Goal: Communication & Community: Answer question/provide support

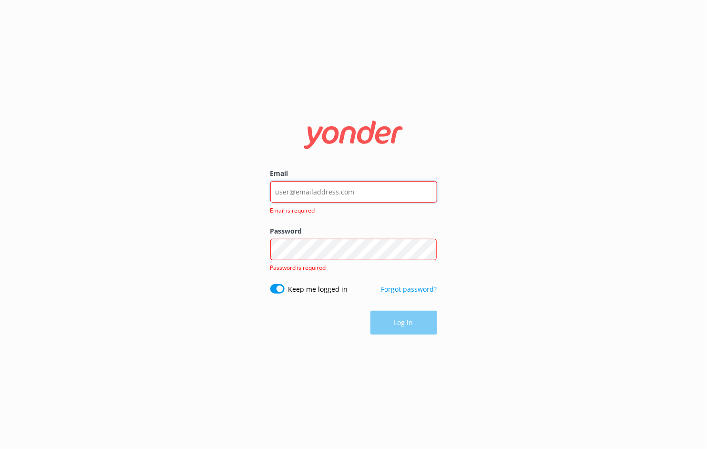
type input "[EMAIL_ADDRESS][DOMAIN_NAME]"
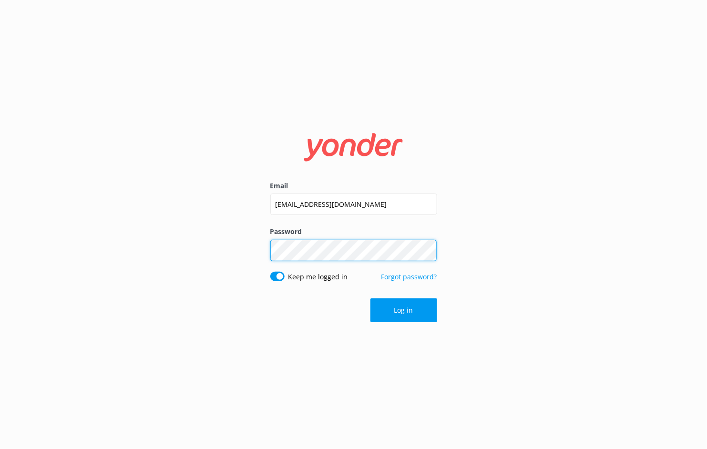
click at [404, 311] on button "Log in" at bounding box center [404, 311] width 67 height 24
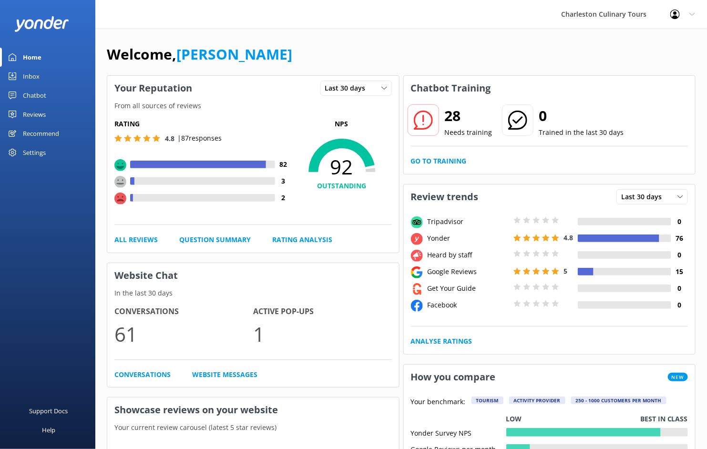
click at [31, 96] on div "Chatbot" at bounding box center [34, 95] width 23 height 19
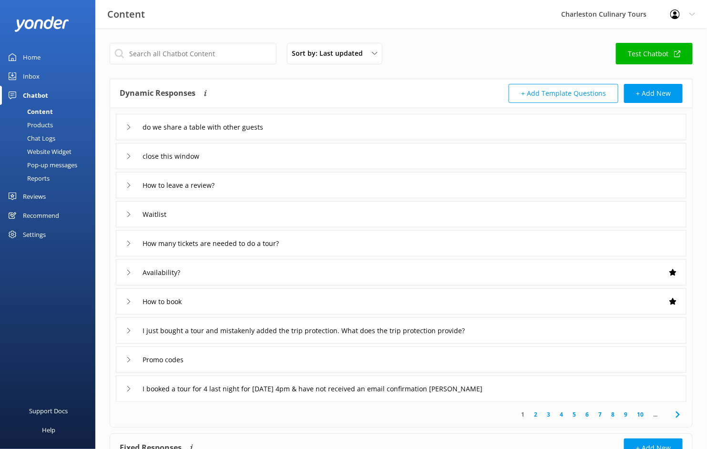
click at [32, 76] on div "Inbox" at bounding box center [31, 76] width 17 height 19
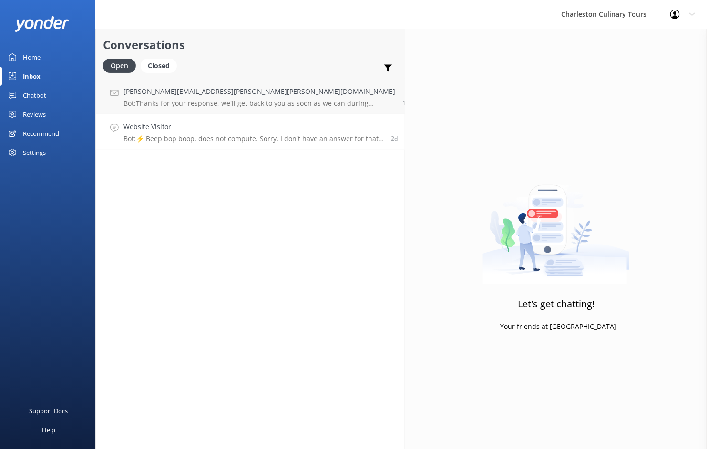
click at [219, 128] on h4 "Website Visitor" at bounding box center [254, 127] width 260 height 10
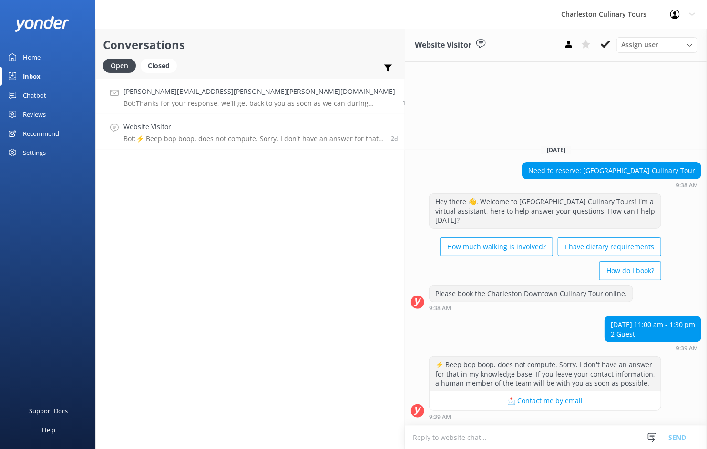
click at [195, 96] on h4 "[PERSON_NAME][EMAIL_ADDRESS][PERSON_NAME][PERSON_NAME][DOMAIN_NAME]" at bounding box center [260, 91] width 272 height 10
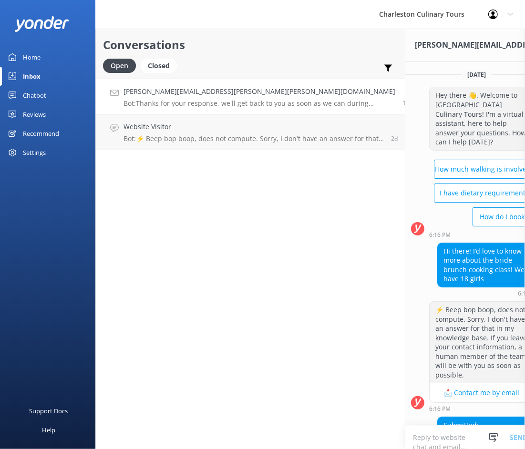
scroll to position [3, 0]
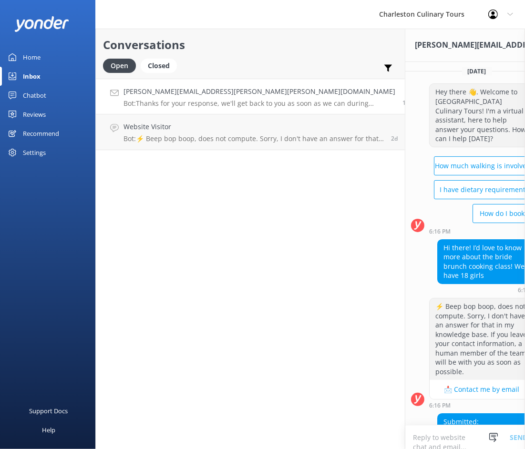
click at [37, 75] on div "Inbox" at bounding box center [32, 76] width 18 height 19
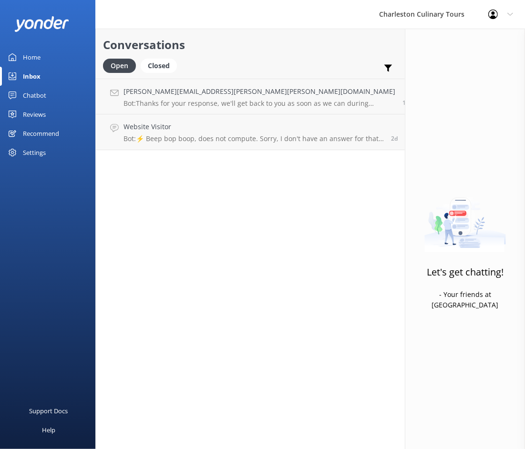
click at [33, 98] on div "Chatbot" at bounding box center [34, 95] width 23 height 19
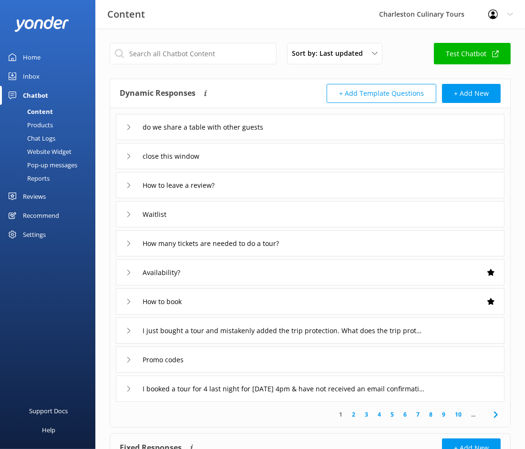
click at [35, 108] on div "Content" at bounding box center [29, 111] width 47 height 13
click at [30, 234] on div "Settings" at bounding box center [34, 234] width 23 height 19
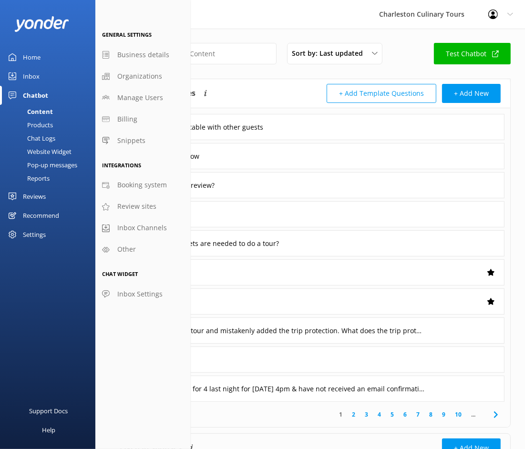
click at [31, 217] on div "Recommend" at bounding box center [41, 215] width 36 height 19
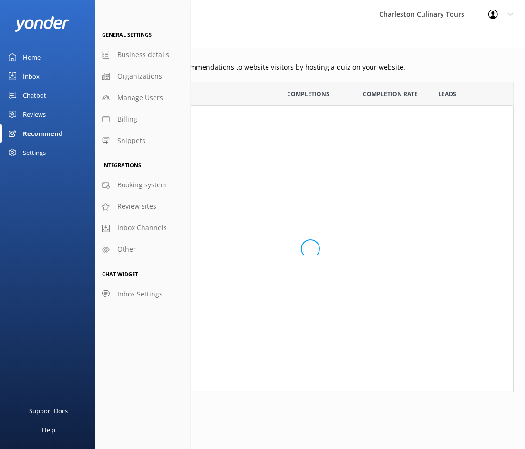
scroll to position [0, 0]
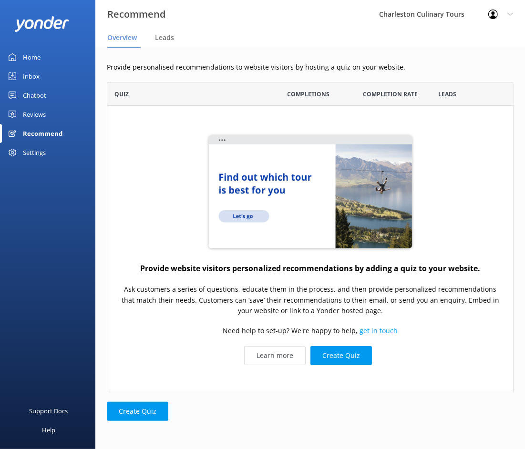
click at [27, 79] on div "Inbox" at bounding box center [31, 76] width 17 height 19
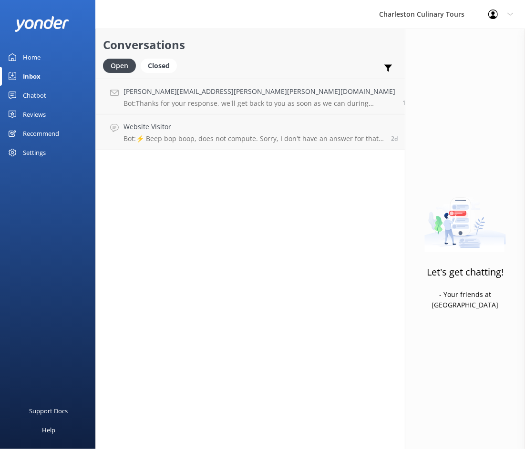
click at [32, 94] on div "Chatbot" at bounding box center [34, 95] width 23 height 19
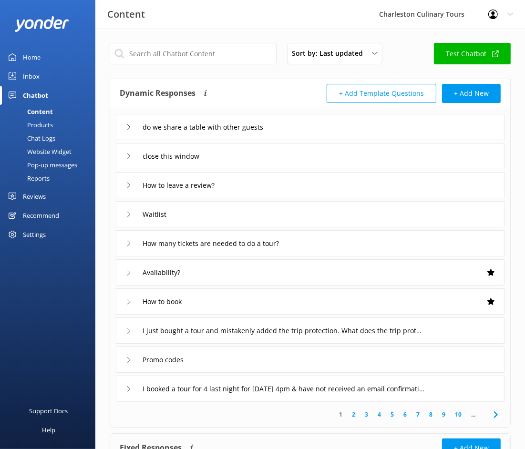
click at [45, 125] on div "Products" at bounding box center [29, 124] width 47 height 13
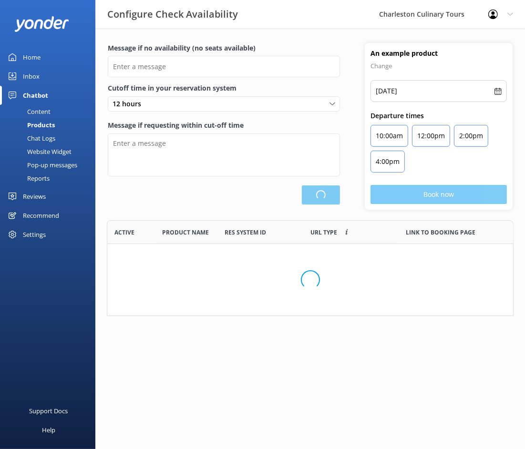
type input "There are no seats available, please check an alternative day"
type textarea "Our online booking system closes at 9 AM for that day's tours. Please contact u…"
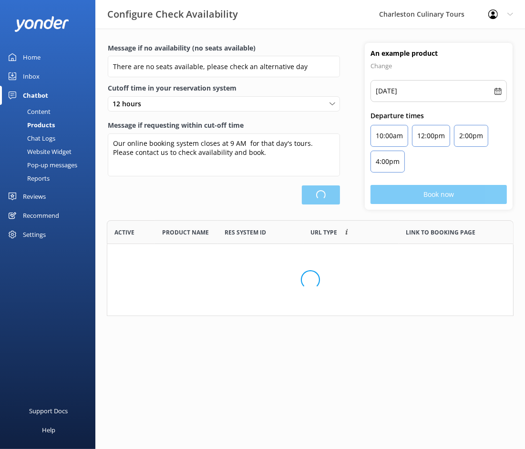
scroll to position [287, 405]
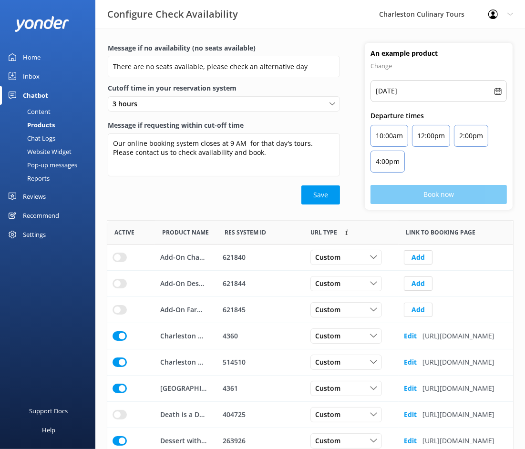
click at [45, 139] on div "Chat Logs" at bounding box center [31, 138] width 50 height 13
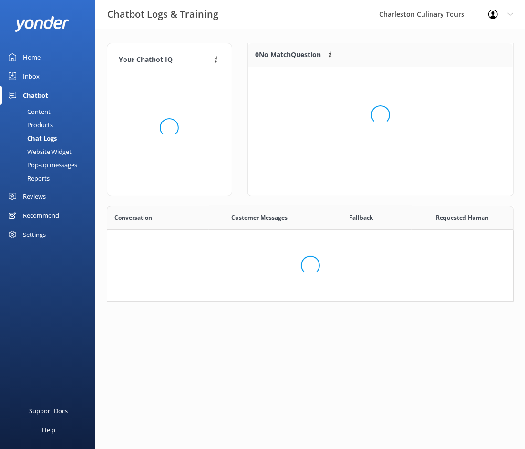
scroll to position [119, 265]
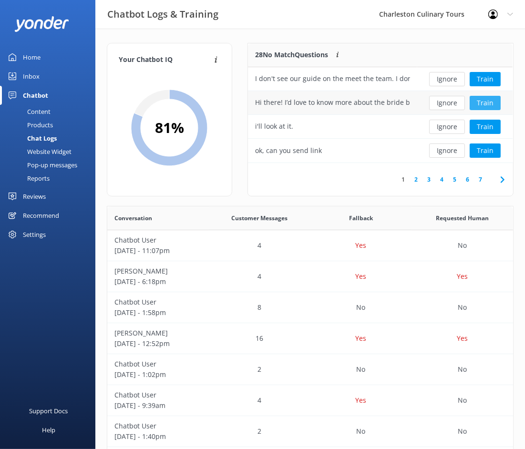
click at [488, 103] on button "Train" at bounding box center [485, 103] width 31 height 14
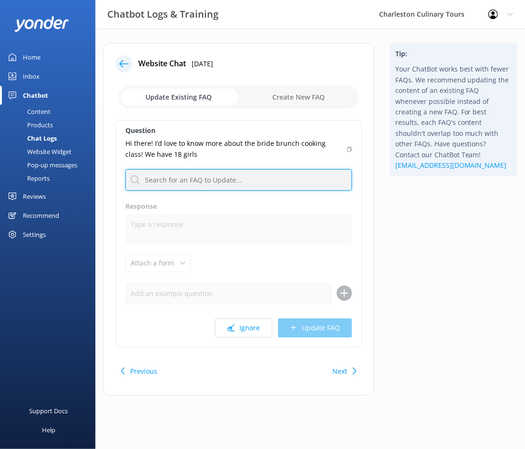
click at [202, 185] on input "text" at bounding box center [238, 179] width 227 height 21
type input "private"
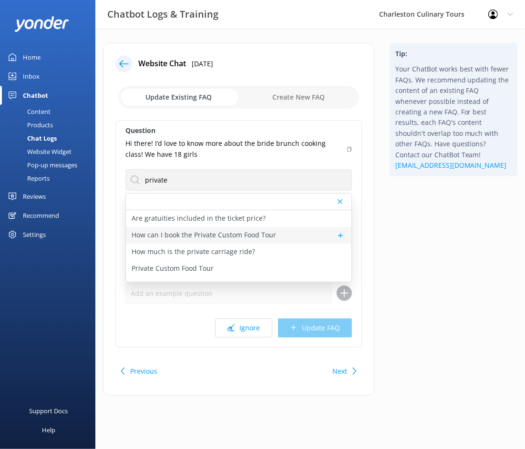
click at [180, 238] on p "How can I book the Private Custom Food Tour" at bounding box center [204, 235] width 145 height 10
type textarea "Explore Charleston with a private food tour tailored just for you! After a one-…"
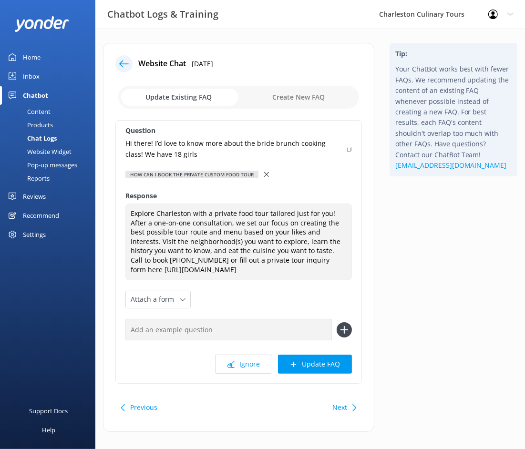
click at [269, 169] on div at bounding box center [267, 174] width 7 height 10
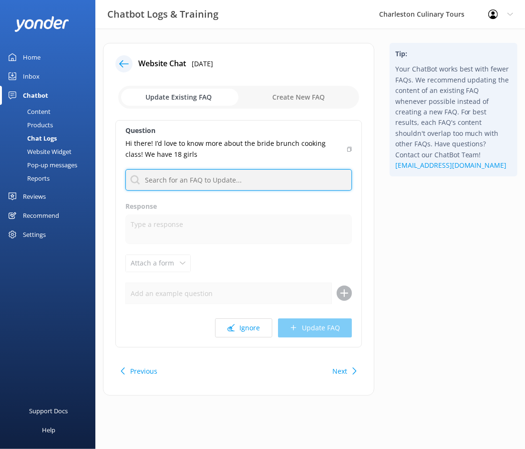
click at [195, 173] on input "text" at bounding box center [238, 179] width 227 height 21
type input "private"
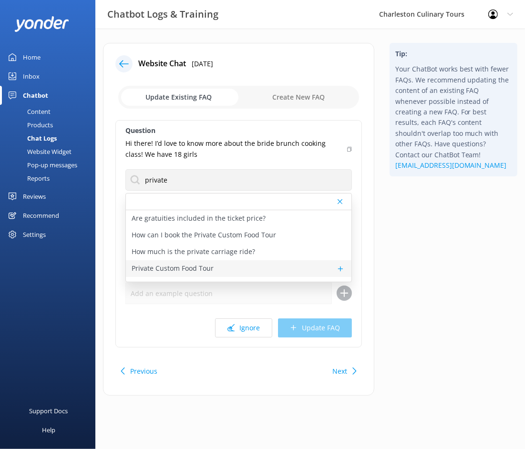
click at [188, 272] on p "Private Custom Food Tour" at bounding box center [173, 268] width 82 height 10
type textarea "##Duration 3 Hours ##About Explore Charleston with a private food tour tailored…"
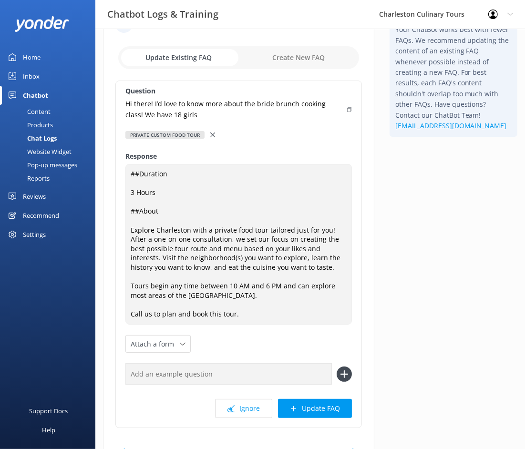
scroll to position [41, 0]
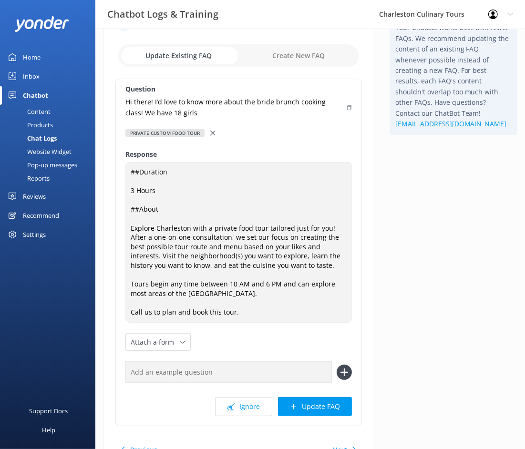
click at [214, 132] on icon at bounding box center [212, 133] width 5 height 5
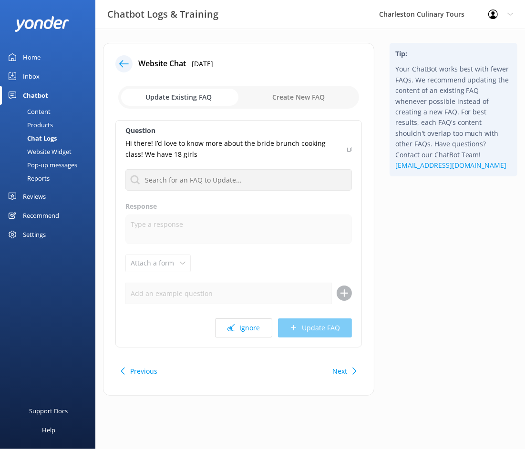
scroll to position [0, 0]
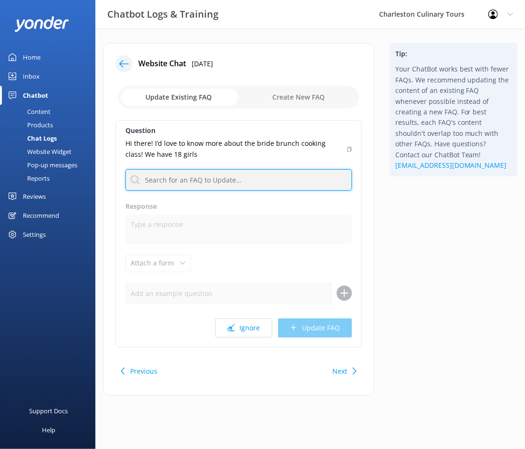
click at [176, 186] on input "text" at bounding box center [238, 179] width 227 height 21
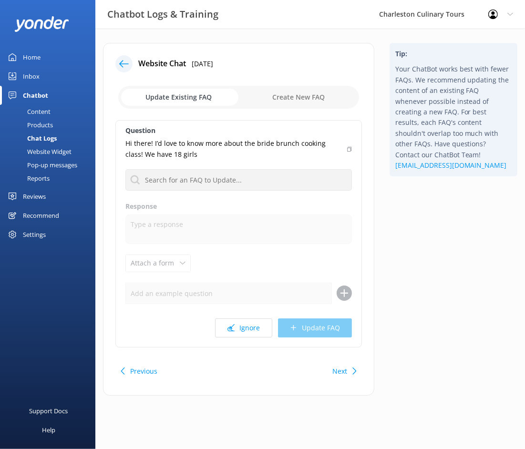
click at [166, 261] on div "Question Hi there! I’d love to know more about the bride brunch cooking class! …" at bounding box center [238, 234] width 247 height 228
click at [294, 93] on input "checkbox" at bounding box center [238, 97] width 241 height 23
checkbox input "true"
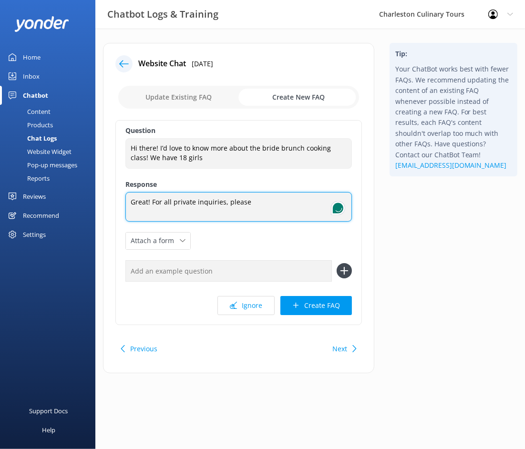
click at [265, 201] on textarea "Great! For all private inquiries, please" at bounding box center [238, 207] width 227 height 30
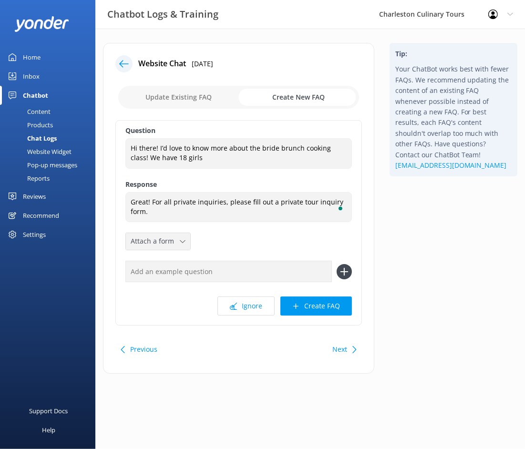
click at [145, 243] on span "Attach a form" at bounding box center [155, 241] width 49 height 10
click at [234, 250] on div "Question Hi there! I’d love to know more about the bride brunch cooking class! …" at bounding box center [238, 223] width 247 height 206
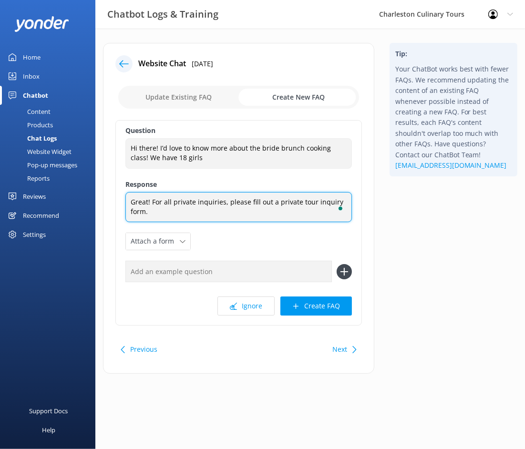
click at [225, 208] on textarea "Great! For all private inquiries, please fill out a private tour inquiry form." at bounding box center [238, 207] width 227 height 30
drag, startPoint x: 275, startPoint y: 202, endPoint x: 145, endPoint y: 212, distance: 129.7
click at [145, 212] on textarea "Great! For all private inquiries, please fill out a private tour inquiry form." at bounding box center [238, 207] width 227 height 30
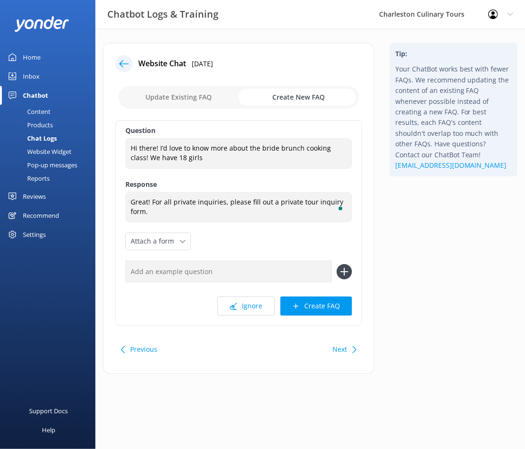
click at [223, 244] on div "Question Hi there! I’d love to know more about the bride brunch cooking class! …" at bounding box center [238, 223] width 247 height 206
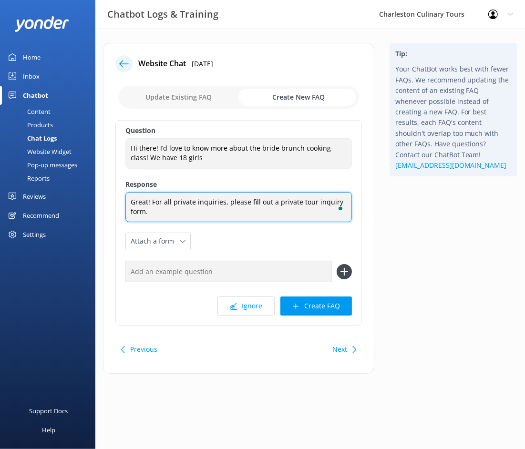
click at [196, 214] on textarea "Great! For all private inquiries, please fill out a private tour inquiry form." at bounding box center [238, 207] width 227 height 30
click at [274, 202] on textarea "Great! For all private inquiries, please fill out a private tour inquiry form." at bounding box center [238, 207] width 227 height 30
type textarea "Great! For all private inquiries, please fill out our private tour inquiry form."
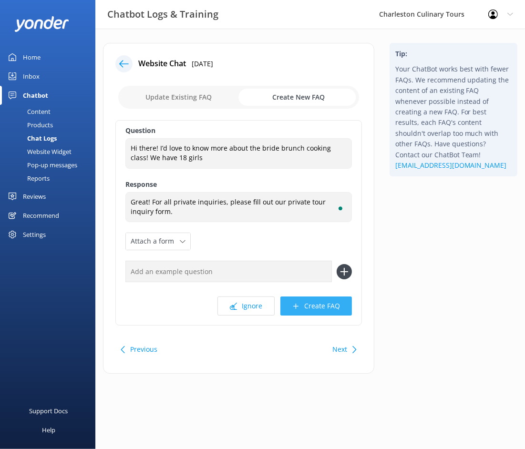
click at [316, 305] on button "Create FAQ" at bounding box center [316, 306] width 72 height 19
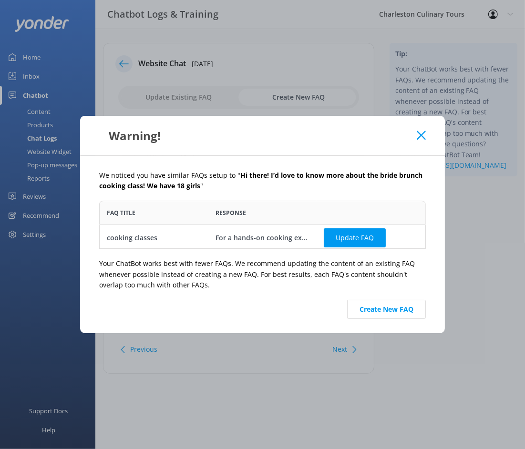
scroll to position [48, 327]
click at [230, 241] on div "For a hands-on cooking experience, join us for the Charleston Kitchen Experienc…" at bounding box center [263, 238] width 94 height 10
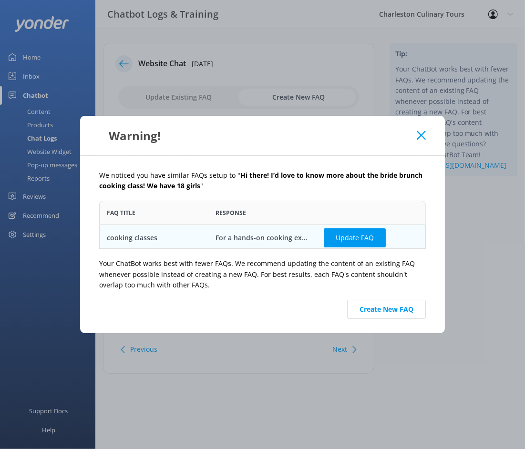
click at [129, 241] on div "cooking classes" at bounding box center [132, 238] width 51 height 10
click at [232, 239] on div "For a hands-on cooking experience, join us for the Charleston Kitchen Experienc…" at bounding box center [263, 238] width 94 height 10
click at [423, 134] on use at bounding box center [421, 135] width 9 height 9
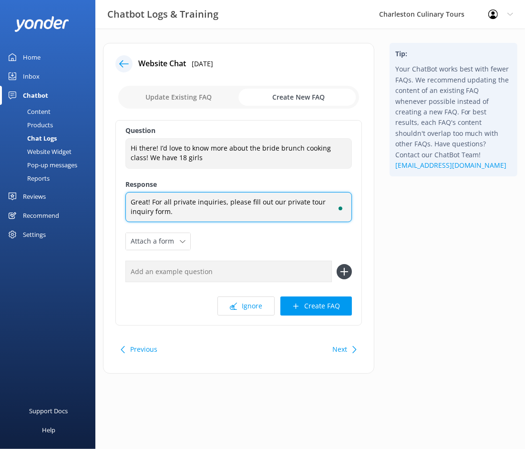
drag, startPoint x: 169, startPoint y: 213, endPoint x: 118, endPoint y: 190, distance: 55.9
click at [118, 190] on div "Question Hi there! I’d love to know more about the bride brunch cooking class! …" at bounding box center [238, 223] width 247 height 206
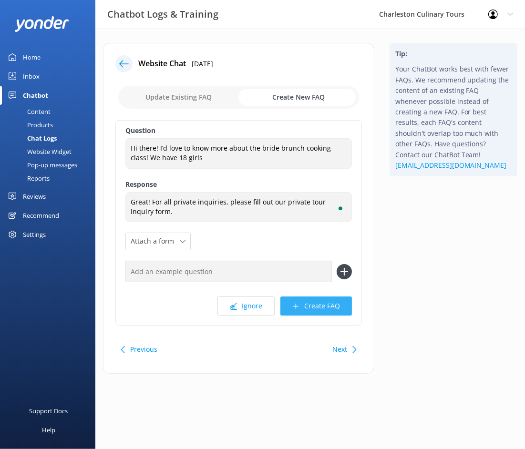
click at [310, 306] on button "Create FAQ" at bounding box center [316, 306] width 72 height 19
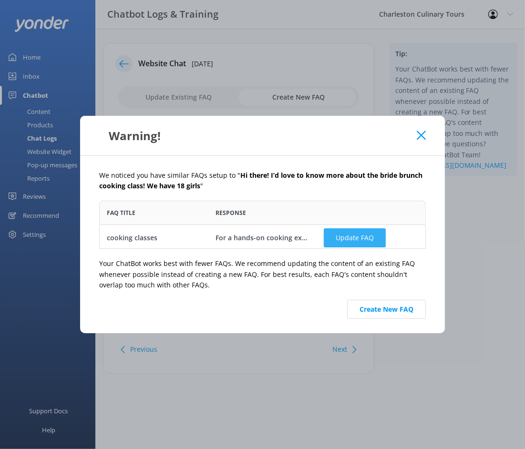
click at [357, 238] on button "Update FAQ" at bounding box center [355, 237] width 62 height 19
checkbox input "false"
type textarea "For a hands-on cooking experience, join us for the Charleston Kitchen Experienc…"
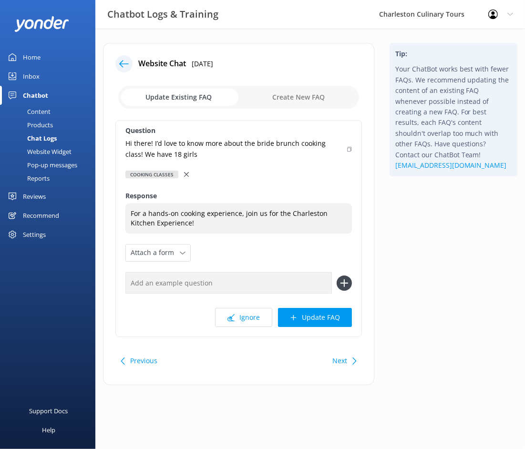
click at [288, 96] on input "checkbox" at bounding box center [238, 97] width 241 height 23
checkbox input "true"
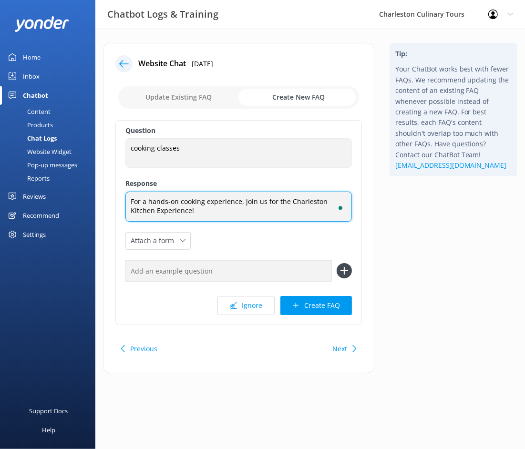
drag, startPoint x: 185, startPoint y: 209, endPoint x: 104, endPoint y: 199, distance: 80.8
click at [104, 199] on div "Website Chat [DATE] Update Existing FAQ Create New FAQ Question cooking classes…" at bounding box center [238, 208] width 271 height 331
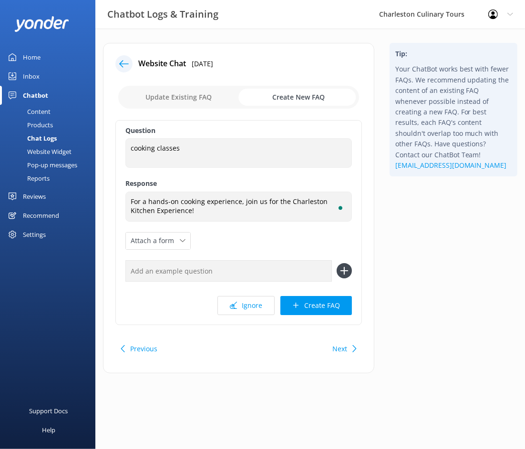
click at [118, 62] on div at bounding box center [123, 63] width 17 height 17
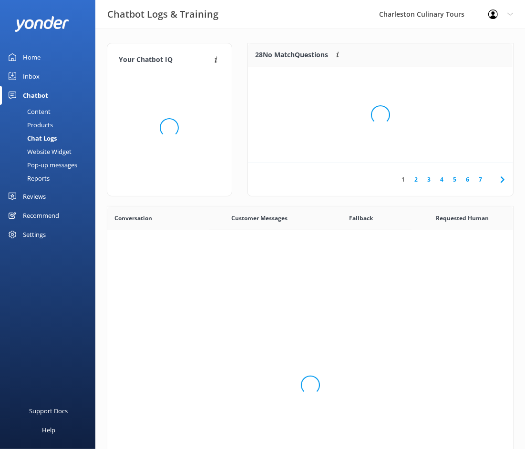
scroll to position [334, 405]
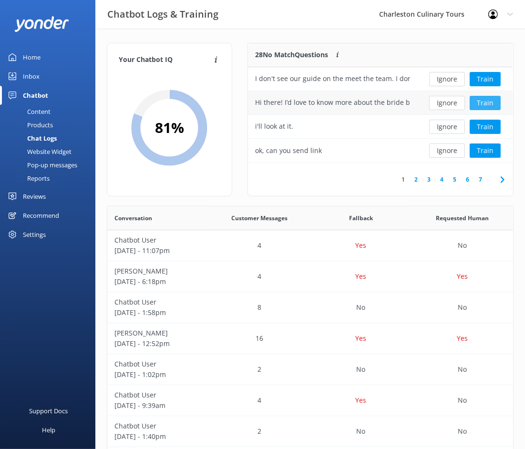
click at [486, 103] on button "Train" at bounding box center [485, 103] width 31 height 14
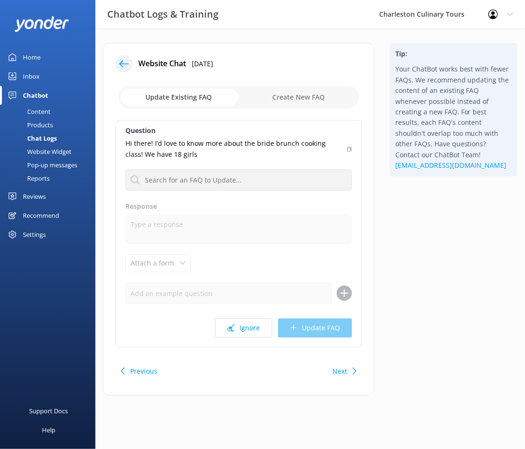
click at [277, 90] on input "checkbox" at bounding box center [238, 97] width 241 height 23
checkbox input "true"
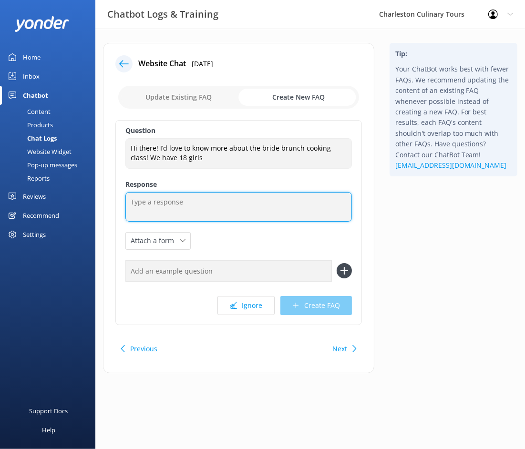
type textarea "Great! For all private inquiries, please fill out our private tour inquiry form."
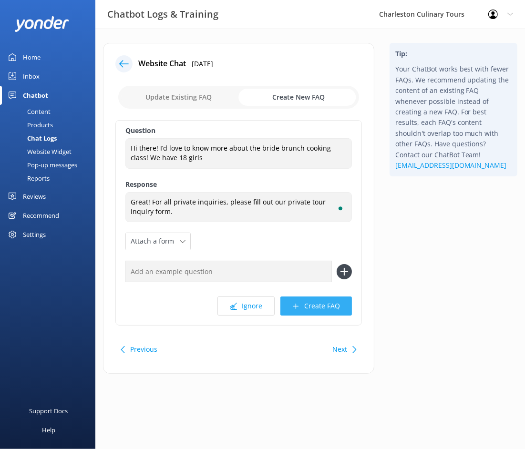
click at [312, 302] on button "Create FAQ" at bounding box center [316, 306] width 72 height 19
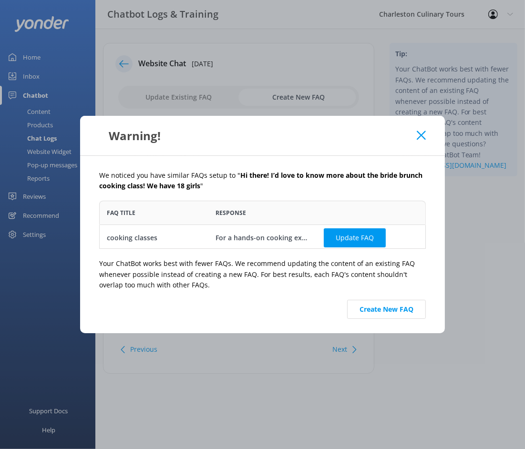
scroll to position [48, 327]
click at [375, 306] on button "Create New FAQ" at bounding box center [386, 309] width 79 height 19
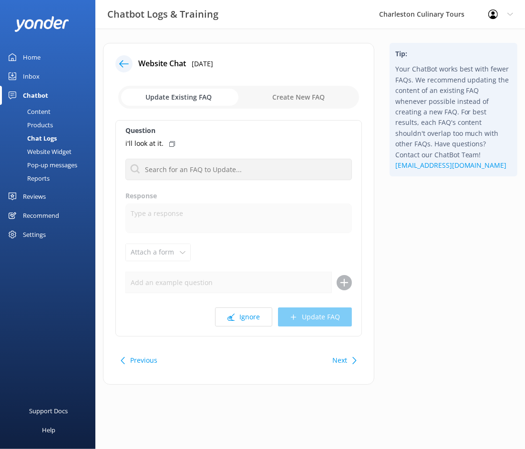
click at [170, 141] on icon at bounding box center [172, 144] width 6 height 6
click at [170, 142] on icon at bounding box center [172, 144] width 6 height 6
click at [250, 322] on button "Ignore" at bounding box center [243, 317] width 57 height 19
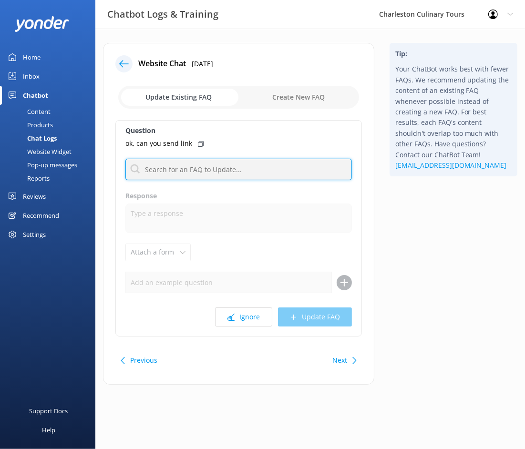
click at [167, 170] on input "text" at bounding box center [238, 169] width 227 height 21
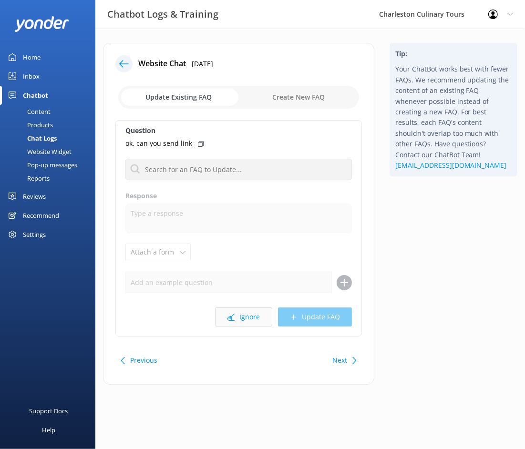
click at [237, 315] on button "Ignore" at bounding box center [243, 317] width 57 height 19
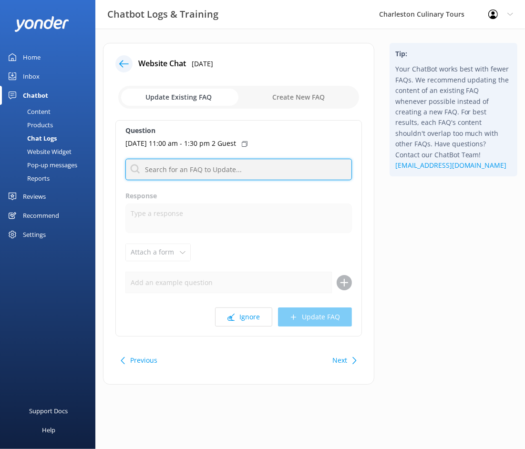
click at [210, 166] on input "text" at bounding box center [238, 169] width 227 height 21
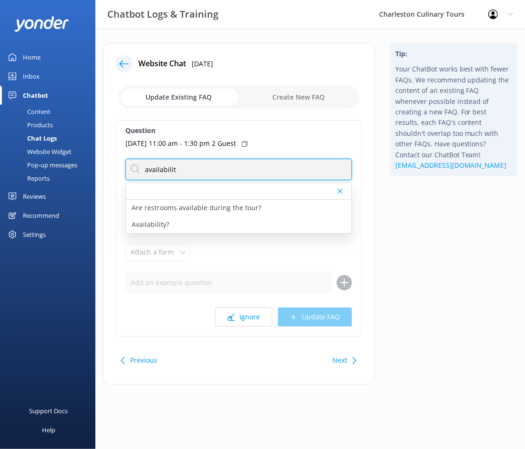
type input "availability"
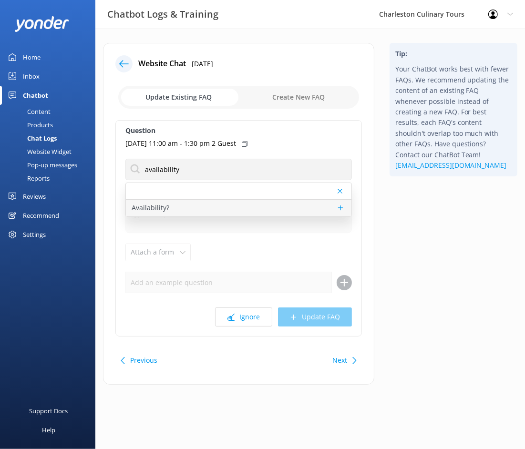
click at [200, 209] on div "Availability?" at bounding box center [239, 208] width 226 height 17
type textarea "You can check availability for all of our tours, using our availability calenda…"
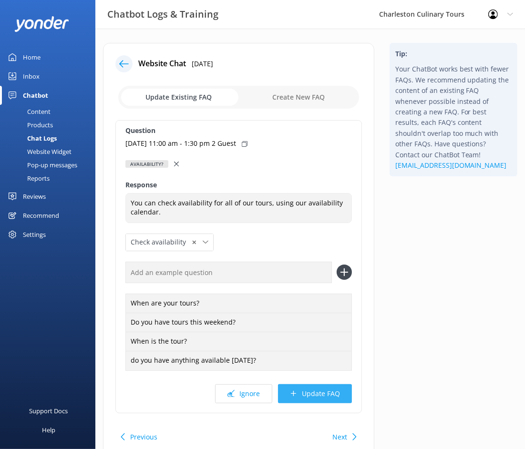
click at [308, 393] on button "Update FAQ" at bounding box center [315, 393] width 74 height 19
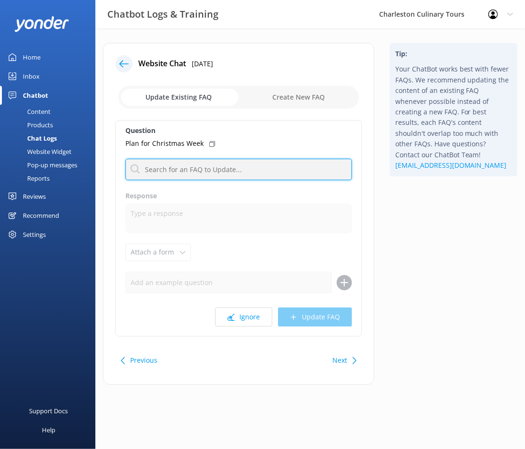
click at [206, 172] on input "text" at bounding box center [238, 169] width 227 height 21
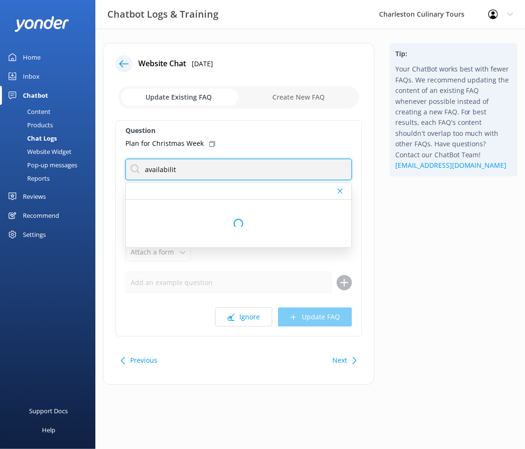
type input "availability"
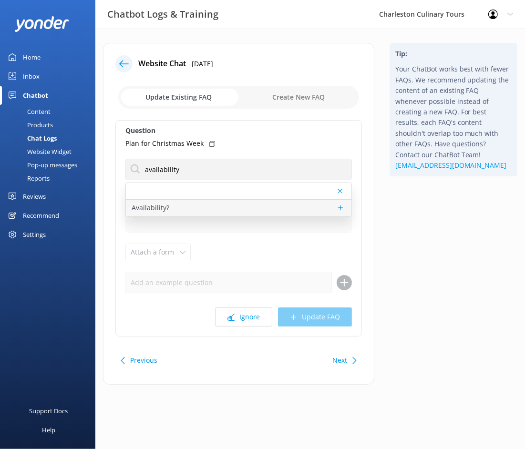
click at [187, 207] on div "Availability?" at bounding box center [239, 208] width 226 height 17
type textarea "You can check availability for all of our tours, using our availability calenda…"
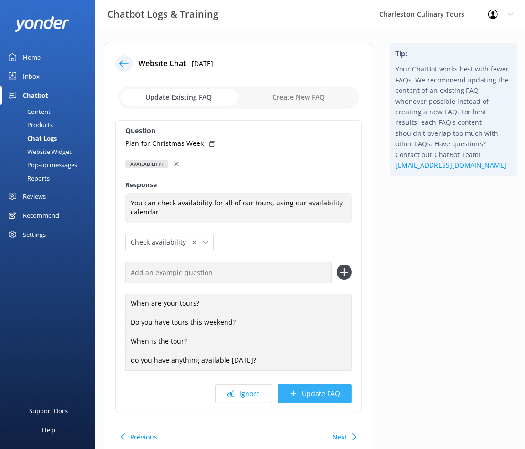
click at [306, 393] on button "Update FAQ" at bounding box center [315, 393] width 74 height 19
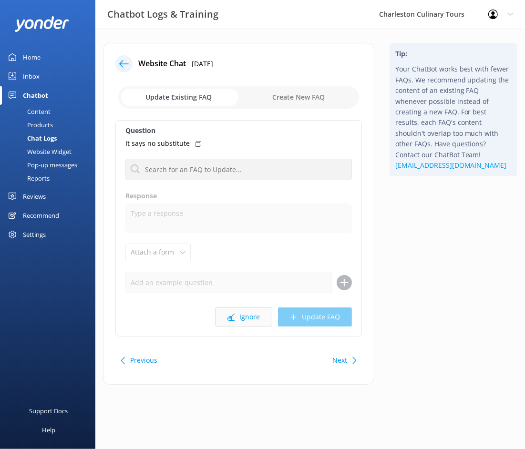
click at [245, 320] on button "Ignore" at bounding box center [243, 317] width 57 height 19
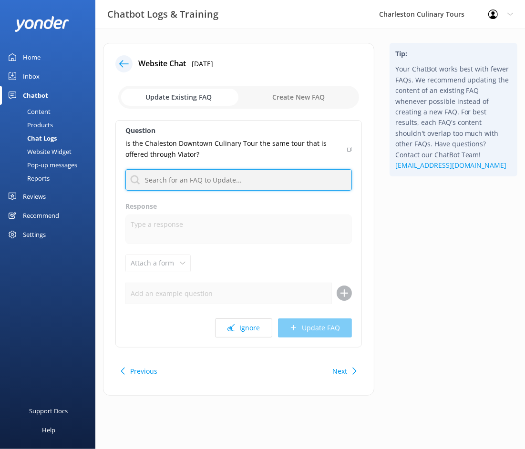
click at [211, 185] on input "text" at bounding box center [238, 179] width 227 height 21
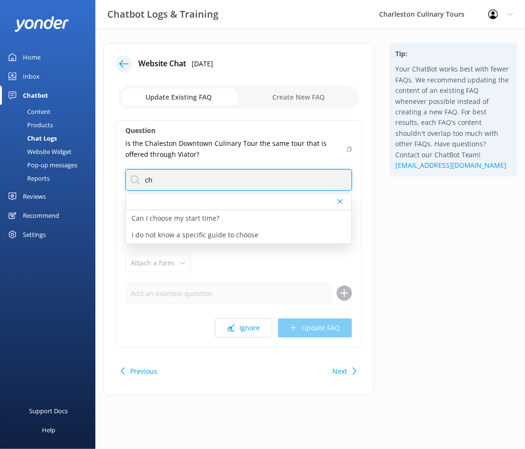
type input "c"
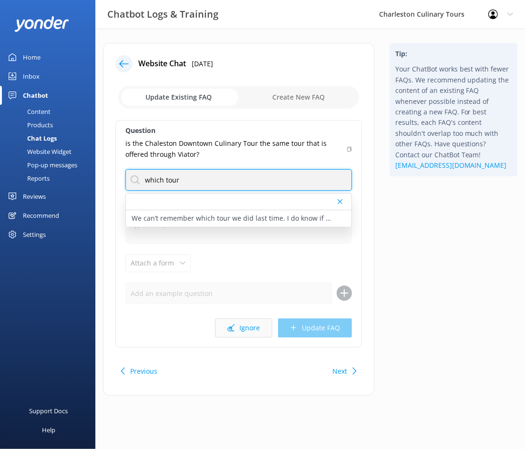
type input "which tour"
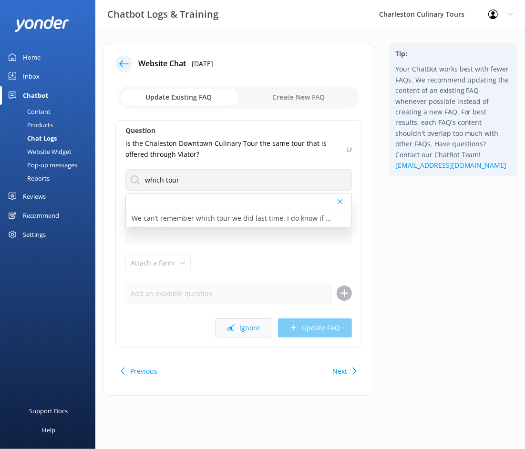
click at [247, 328] on button "Ignore" at bounding box center [243, 328] width 57 height 19
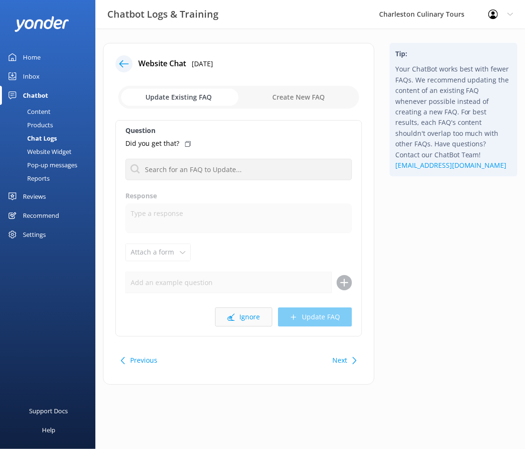
click at [244, 311] on button "Ignore" at bounding box center [243, 317] width 57 height 19
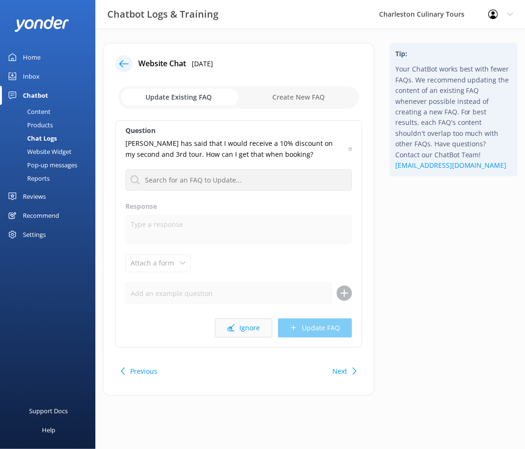
click at [243, 330] on button "Ignore" at bounding box center [243, 328] width 57 height 19
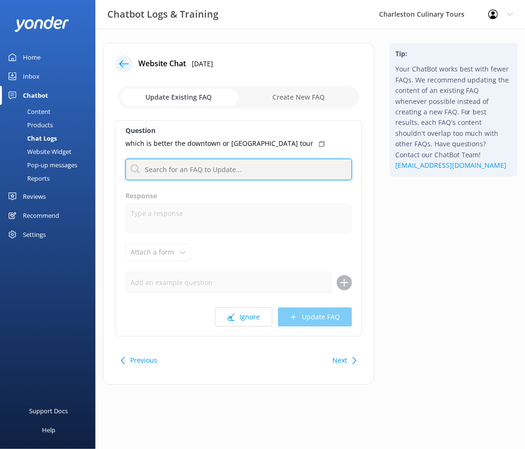
click at [205, 171] on input "text" at bounding box center [238, 169] width 227 height 21
type input "which tour"
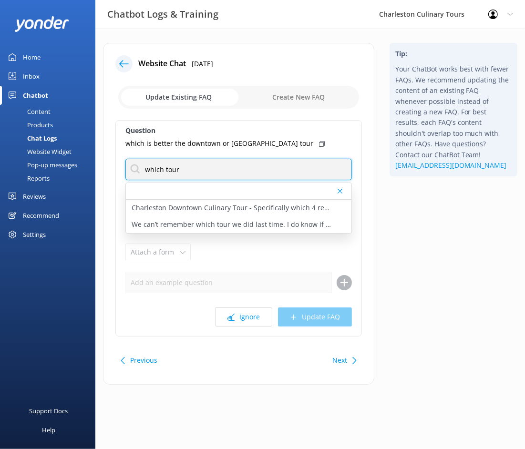
drag, startPoint x: 185, startPoint y: 170, endPoint x: 126, endPoint y: 169, distance: 58.7
click at [126, 169] on input "which tour" at bounding box center [238, 169] width 227 height 21
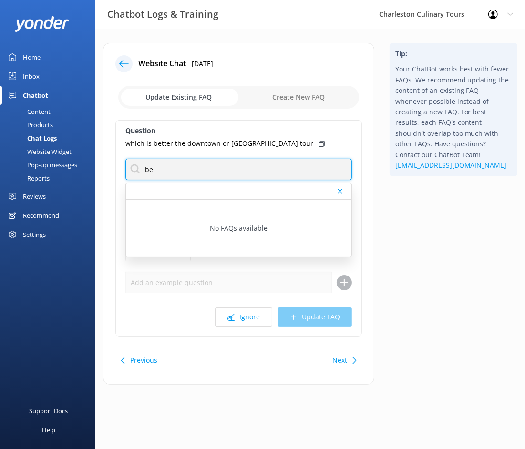
type input "b"
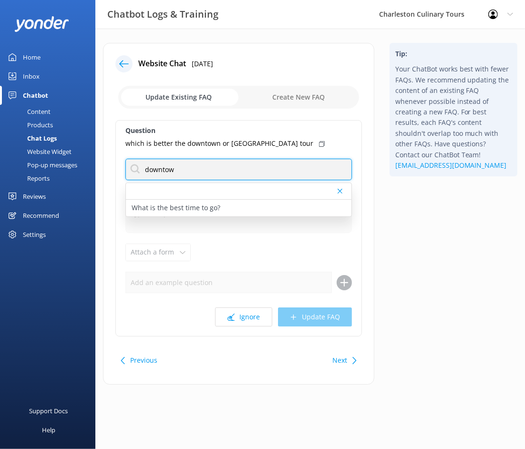
type input "downtown"
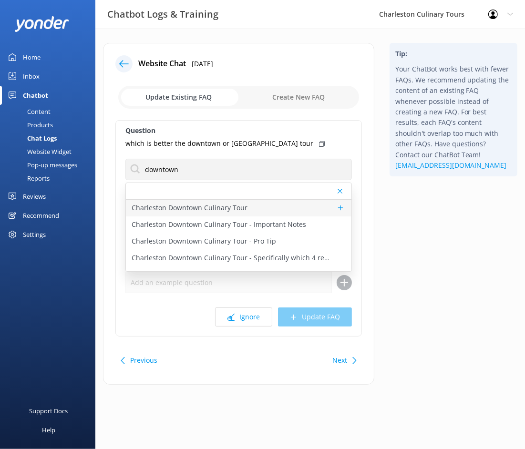
click at [149, 208] on p "Charleston Downtown Culinary Tour" at bounding box center [190, 208] width 116 height 10
type textarea "##Duration 2.5 Hours ## Neighborhood Historic [GEOGRAPHIC_DATA] ##About This 2 …"
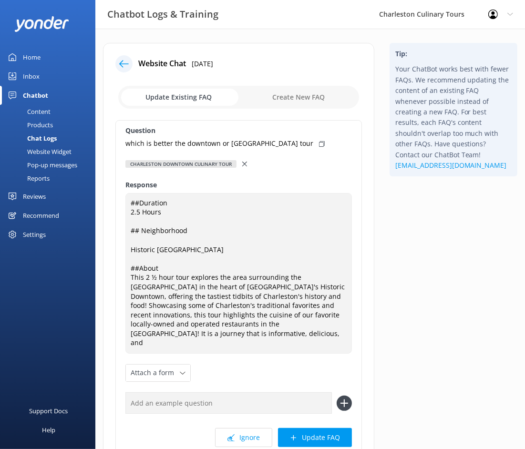
click at [249, 159] on div at bounding box center [245, 164] width 7 height 10
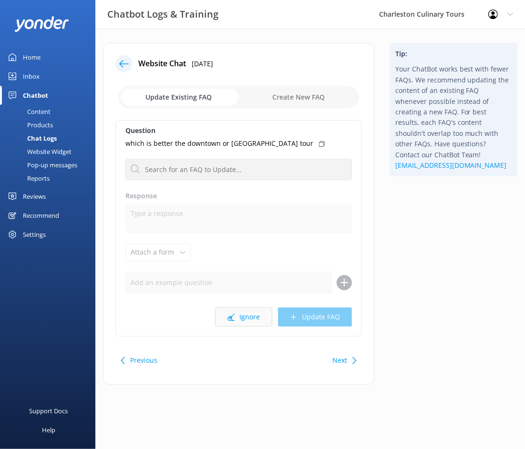
click at [252, 323] on button "Ignore" at bounding box center [243, 317] width 57 height 19
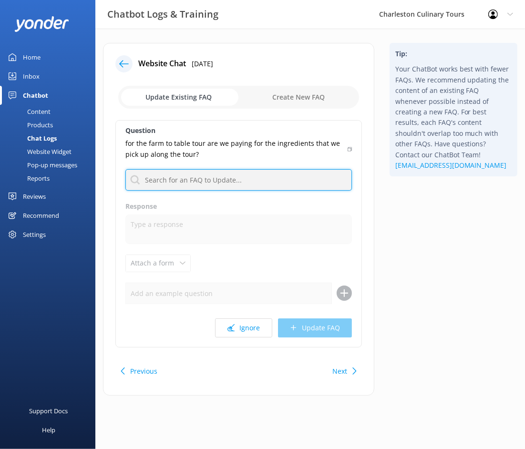
click at [191, 187] on input "text" at bounding box center [238, 179] width 227 height 21
type input "farm"
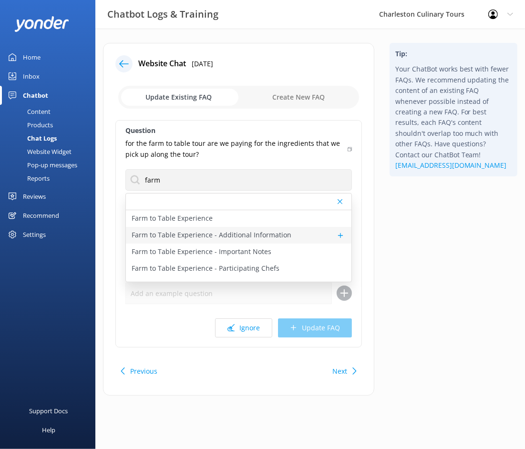
click at [179, 239] on p "Farm to Table Experience - Additional Information" at bounding box center [212, 235] width 160 height 10
type textarea "This 3.5-hour tour showcases the seasonal bounty of the [US_STATE] Lowcountry a…"
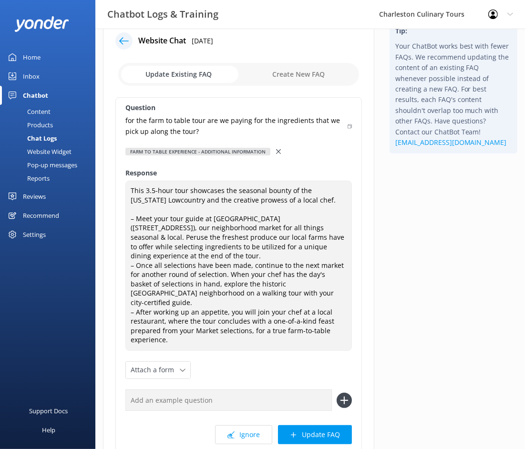
scroll to position [26, 0]
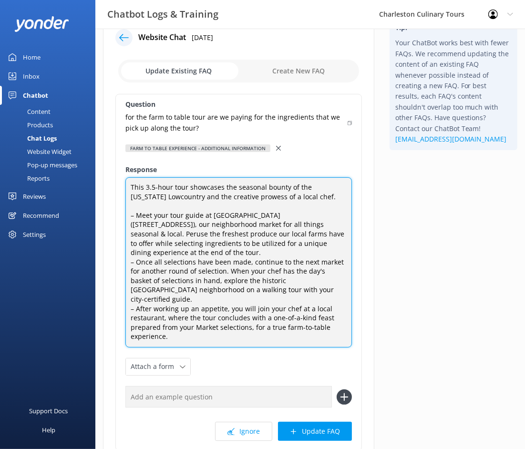
click at [308, 203] on textarea "This 3.5-hour tour showcases the seasonal bounty of the [US_STATE] Lowcountry a…" at bounding box center [238, 262] width 227 height 170
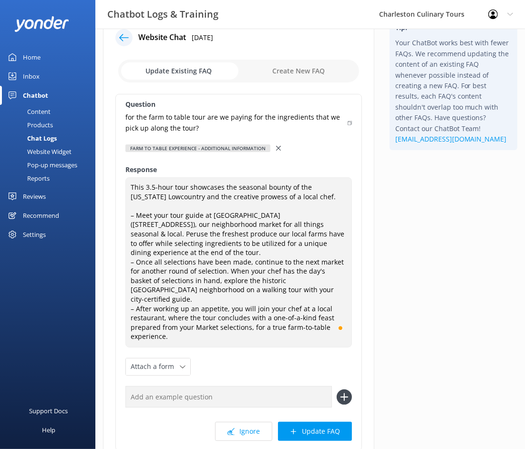
click at [282, 145] on div at bounding box center [279, 148] width 7 height 10
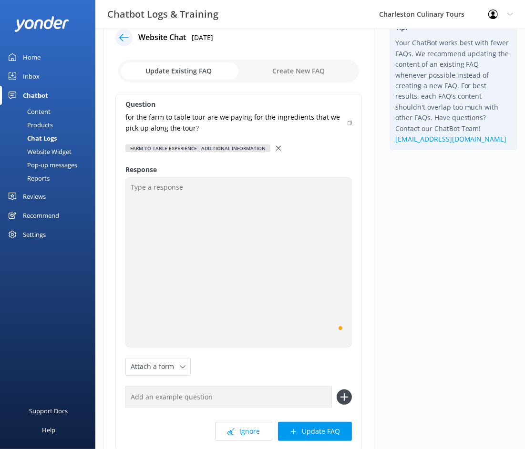
scroll to position [0, 0]
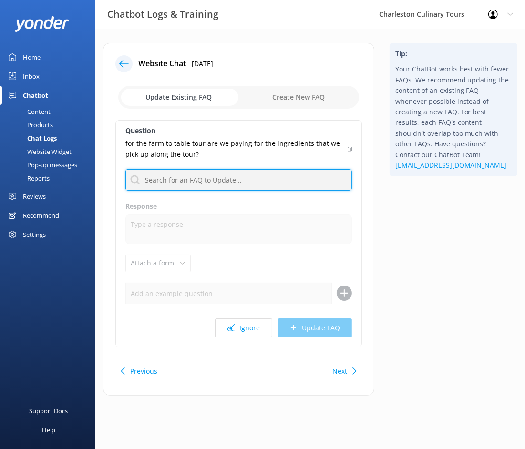
click at [174, 182] on input "text" at bounding box center [238, 179] width 227 height 21
type input "farm"
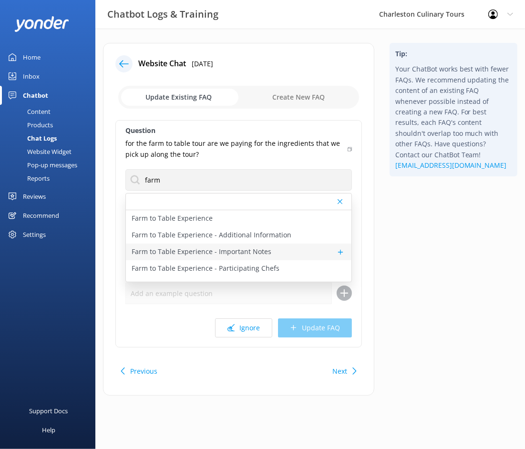
click at [194, 249] on p "Farm to Table Experience - Important Notes" at bounding box center [202, 252] width 140 height 10
type textarea "Please Remember: Tours are held rain or shine. Come prepared for the weather. T…"
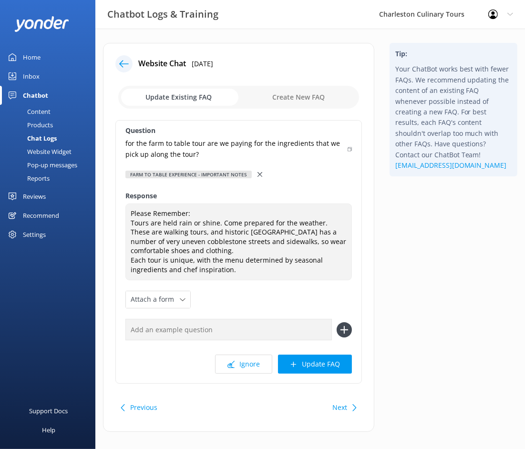
click at [262, 174] on use at bounding box center [260, 174] width 5 height 5
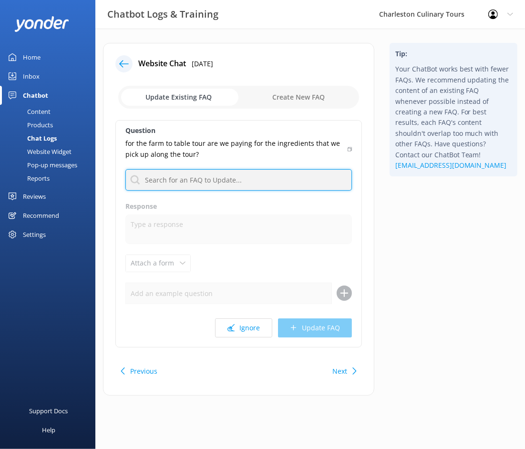
click at [178, 175] on input "text" at bounding box center [238, 179] width 227 height 21
type input "farm"
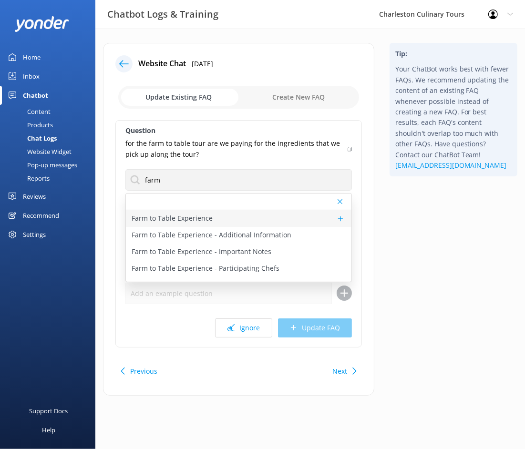
click at [164, 221] on p "Farm to Table Experience" at bounding box center [172, 218] width 81 height 10
type textarea "##Duration 3.5 Hours ## Neighborhood [GEOGRAPHIC_DATA]/[GEOGRAPHIC_DATA] & [GEO…"
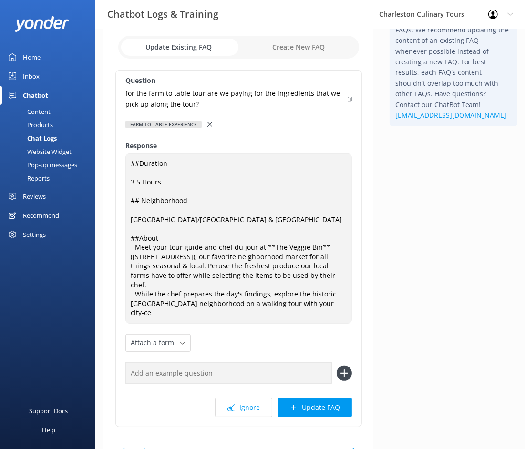
scroll to position [51, 0]
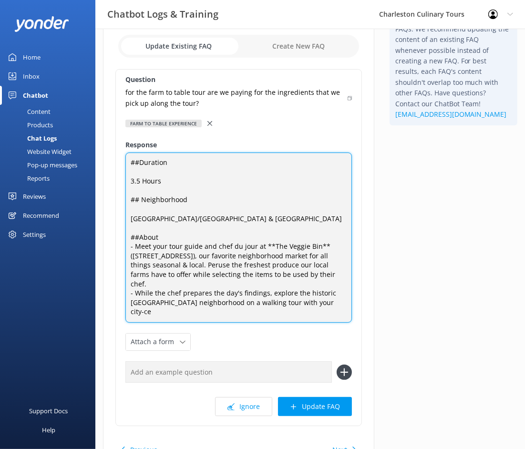
click at [174, 294] on textarea "##Duration 3.5 Hours ## Neighborhood [GEOGRAPHIC_DATA]/[GEOGRAPHIC_DATA] & [GEO…" at bounding box center [238, 238] width 227 height 170
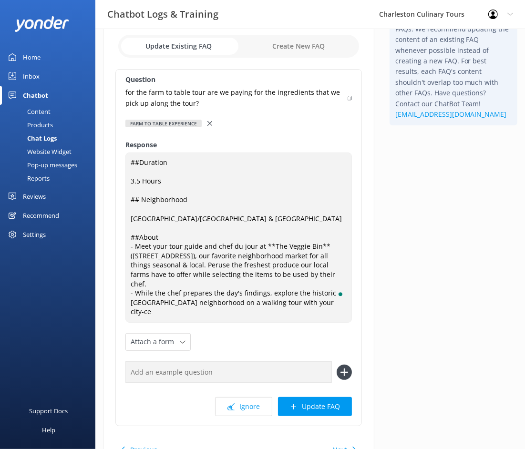
click at [238, 119] on div "Farm to Table Experience" at bounding box center [238, 123] width 227 height 10
click at [237, 124] on div "Farm to Table Experience" at bounding box center [238, 123] width 227 height 10
click at [236, 128] on div "Farm to Table Experience" at bounding box center [238, 123] width 227 height 10
click at [209, 121] on icon at bounding box center [209, 123] width 5 height 5
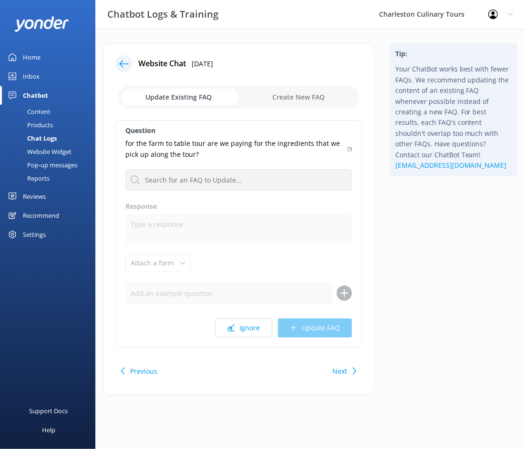
scroll to position [0, 0]
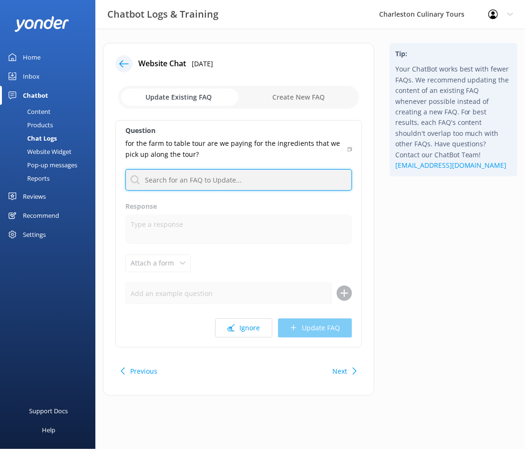
click at [181, 182] on input "text" at bounding box center [238, 179] width 227 height 21
type input "farm"
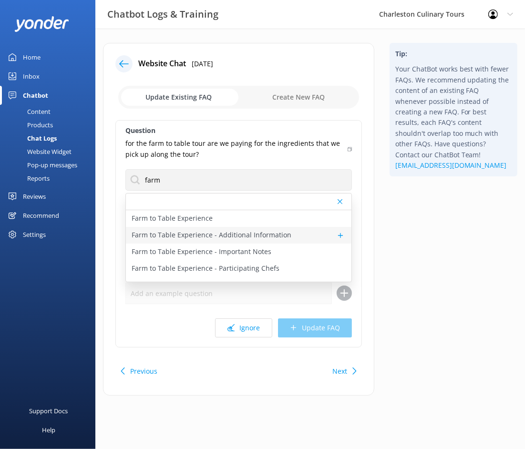
click at [187, 233] on p "Farm to Table Experience - Additional Information" at bounding box center [212, 235] width 160 height 10
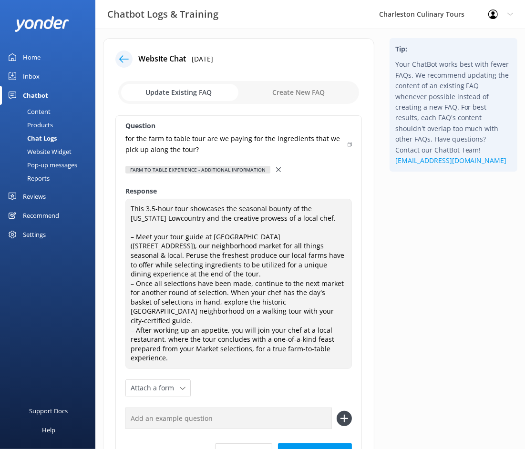
scroll to position [10, 0]
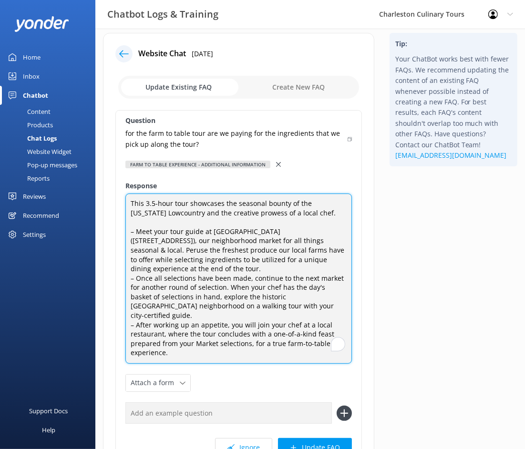
click at [173, 262] on textarea "This 3.5-hour tour showcases the seasonal bounty of the [US_STATE] Lowcountry a…" at bounding box center [238, 279] width 227 height 170
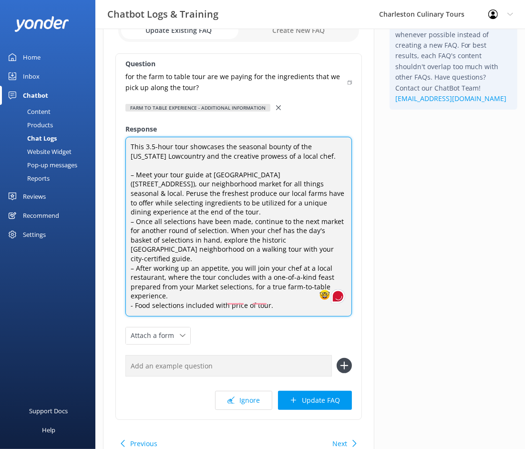
scroll to position [69, 0]
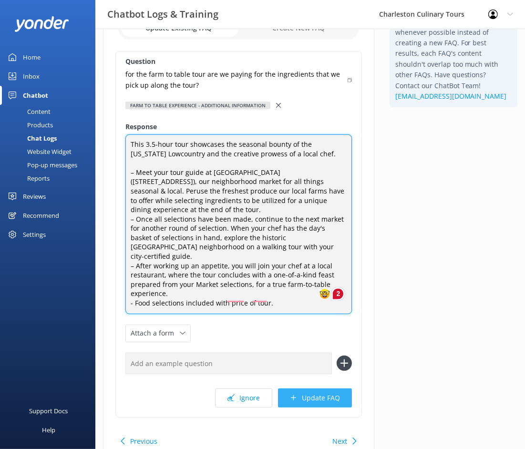
type textarea "This 3.5-hour tour showcases the seasonal bounty of the [US_STATE] Lowcountry a…"
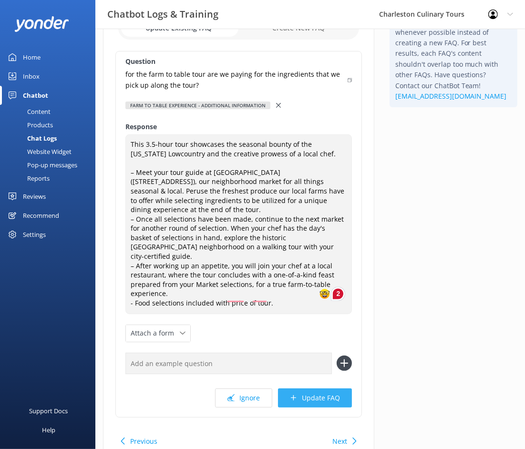
click at [309, 389] on button "Update FAQ" at bounding box center [315, 398] width 74 height 19
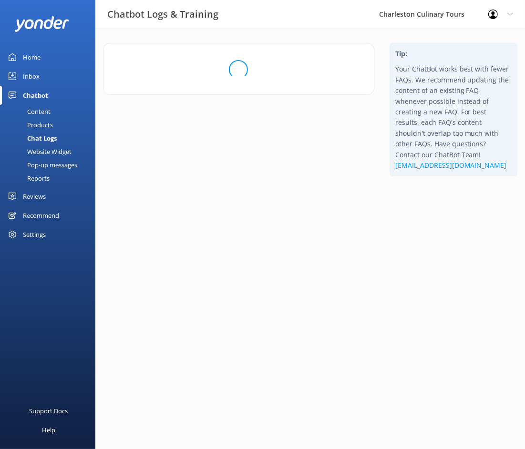
scroll to position [0, 0]
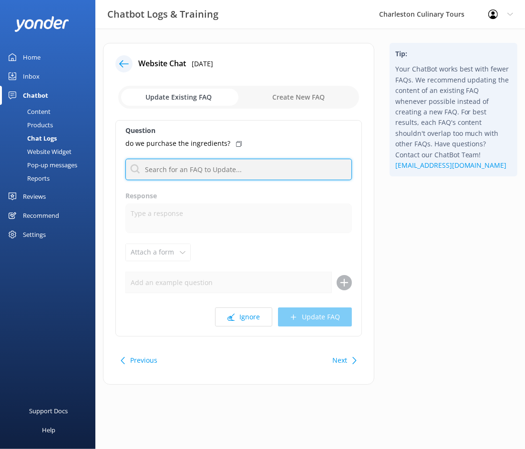
click at [198, 167] on input "text" at bounding box center [238, 169] width 227 height 21
type input "farm"
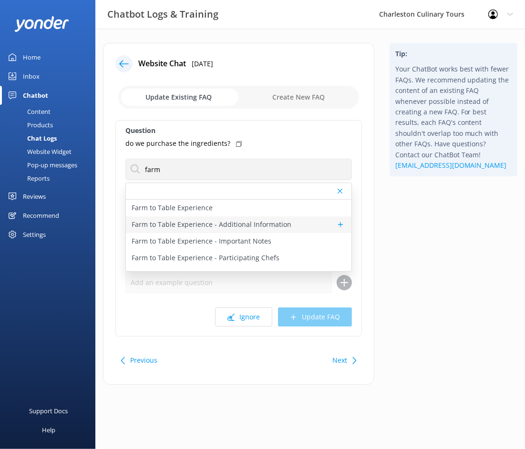
click at [191, 224] on p "Farm to Table Experience - Additional Information" at bounding box center [212, 224] width 160 height 10
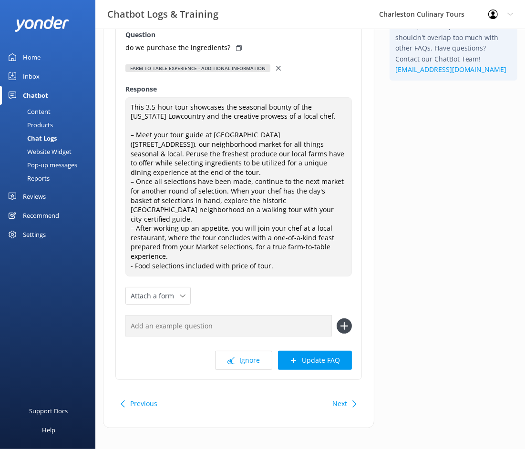
scroll to position [95, 0]
click at [314, 354] on button "Update FAQ" at bounding box center [315, 361] width 74 height 19
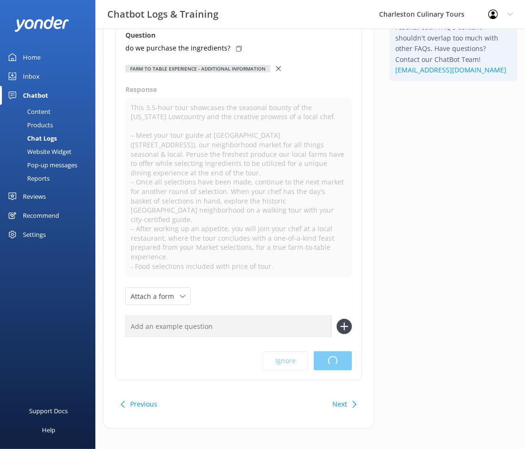
scroll to position [0, 0]
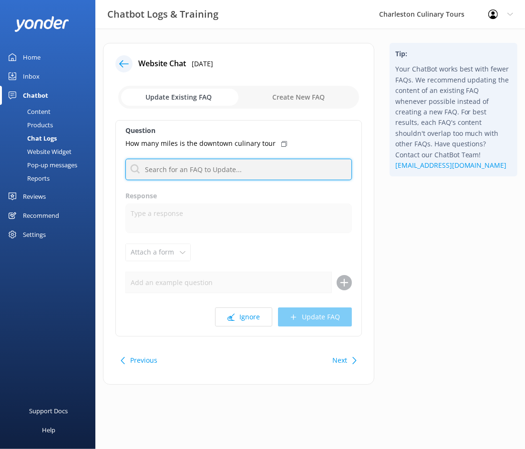
click at [224, 166] on input "text" at bounding box center [238, 169] width 227 height 21
type input "walking"
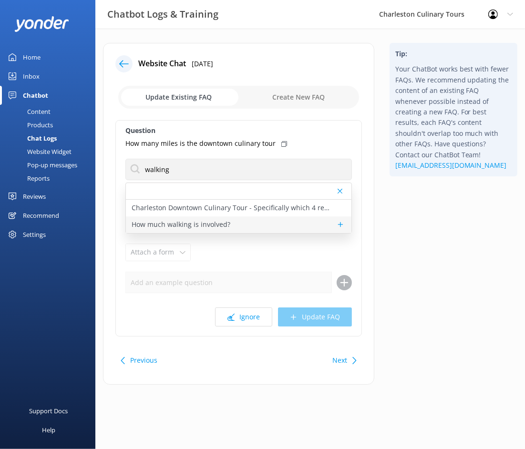
click at [220, 224] on p "How much walking is involved?" at bounding box center [181, 224] width 99 height 10
type textarea "Most of our routes cover a total of 1 mile or less, with restaurant stops in be…"
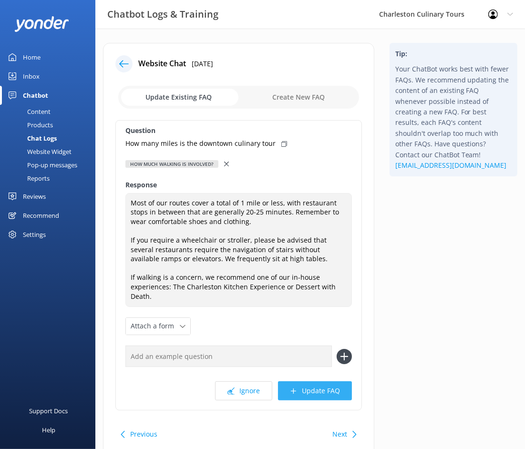
click at [303, 386] on button "Update FAQ" at bounding box center [315, 391] width 74 height 19
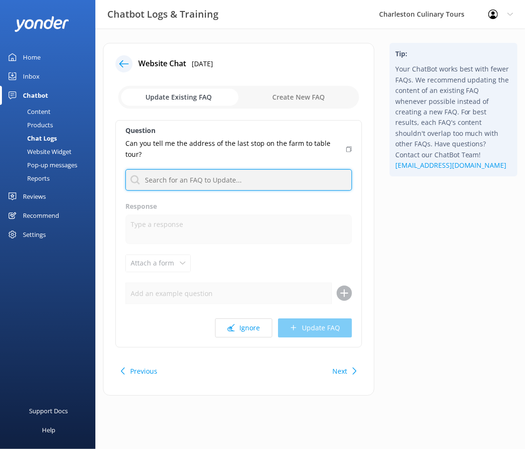
click at [239, 177] on input "text" at bounding box center [238, 179] width 227 height 21
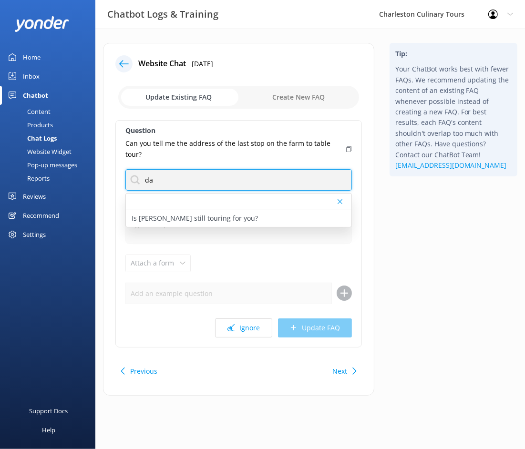
type input "d"
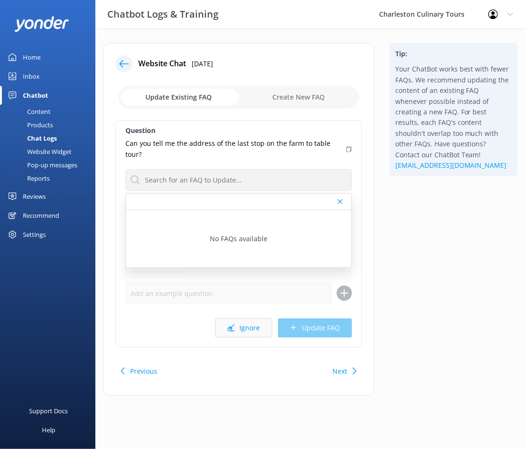
click at [239, 321] on button "Ignore" at bounding box center [243, 328] width 57 height 19
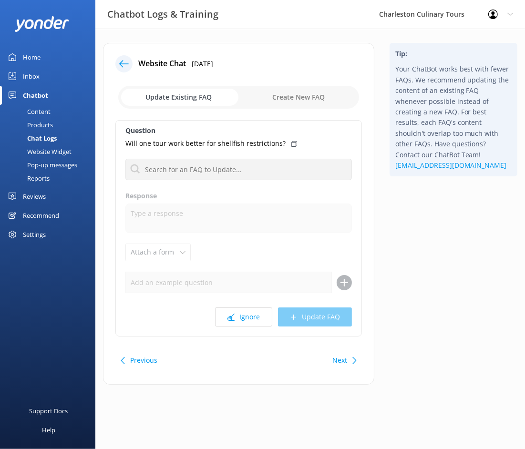
click at [134, 363] on button "Previous" at bounding box center [143, 360] width 27 height 19
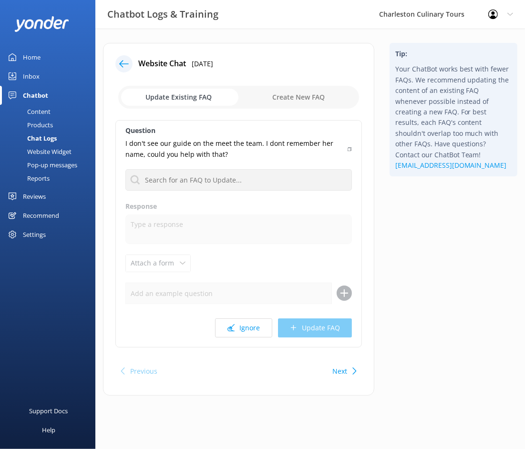
click at [332, 372] on button "Next" at bounding box center [339, 371] width 15 height 19
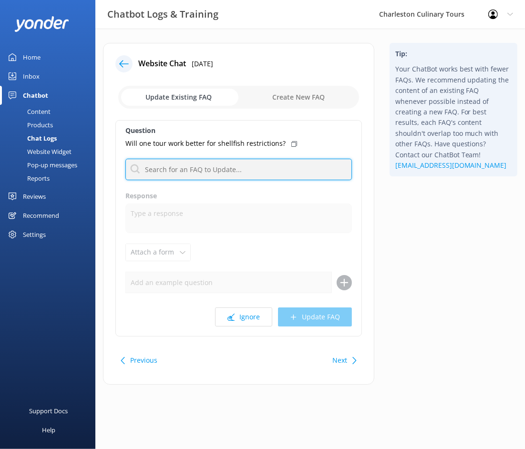
click at [217, 170] on input "text" at bounding box center [238, 169] width 227 height 21
type input "s"
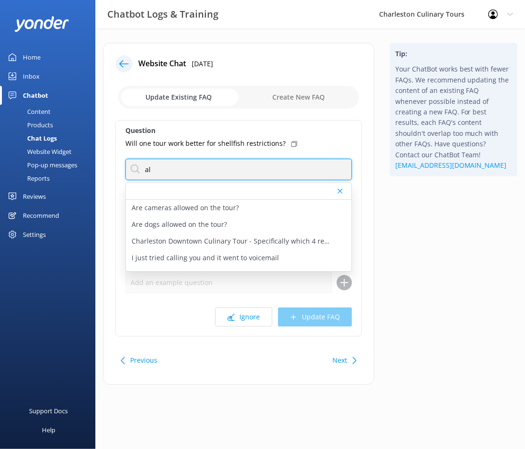
type input "a"
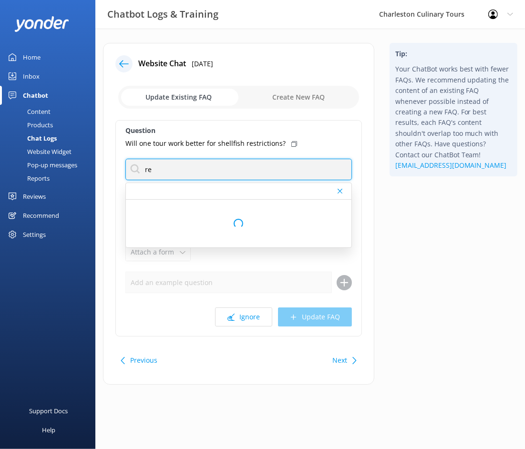
type input "r"
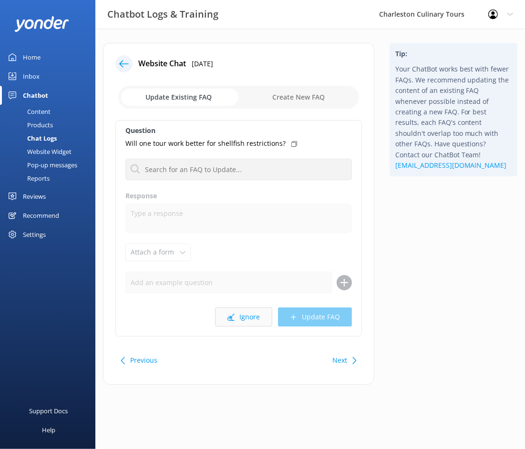
click at [245, 319] on button "Ignore" at bounding box center [243, 317] width 57 height 19
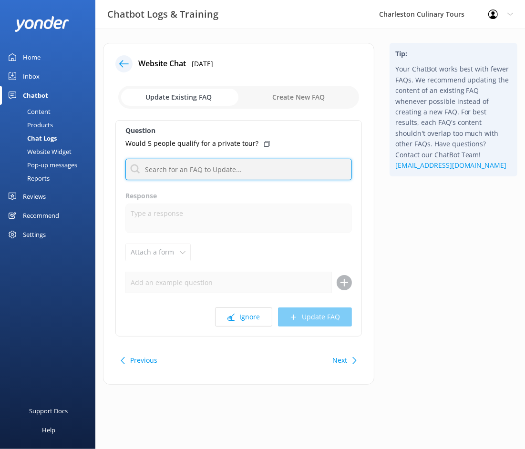
click at [207, 175] on input "text" at bounding box center [238, 169] width 227 height 21
type input "private"
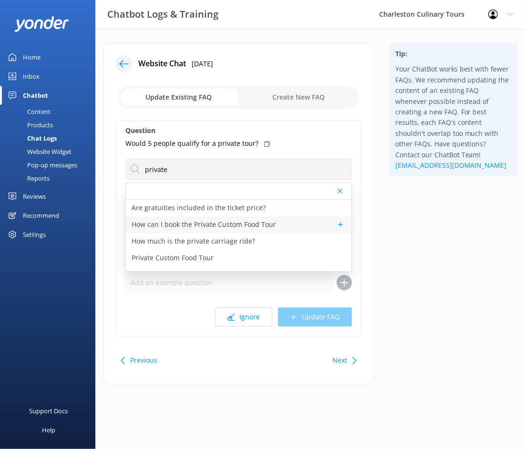
click at [187, 227] on p "How can I book the Private Custom Food Tour" at bounding box center [204, 224] width 145 height 10
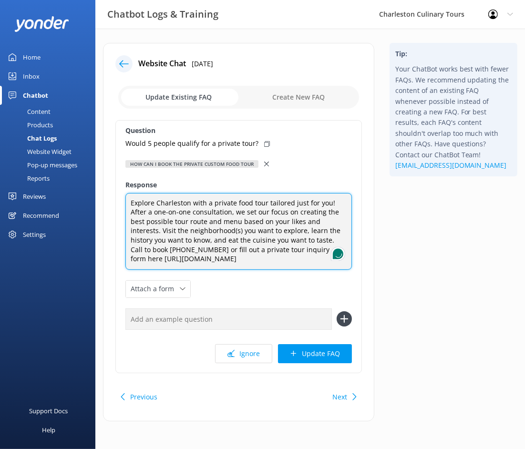
drag, startPoint x: 336, startPoint y: 256, endPoint x: 317, endPoint y: 255, distance: 19.1
click at [317, 255] on textarea "Explore Charleston with a private food tour tailored just for you! After a one-…" at bounding box center [238, 231] width 227 height 77
click at [259, 232] on textarea "Explore Charleston with a private food tour tailored just for you! After a one-…" at bounding box center [238, 231] width 227 height 77
click at [281, 249] on textarea "Explore Charleston with a private food tour tailored just for you! After a one-…" at bounding box center [238, 231] width 227 height 77
drag, startPoint x: 281, startPoint y: 249, endPoint x: 341, endPoint y: 260, distance: 60.2
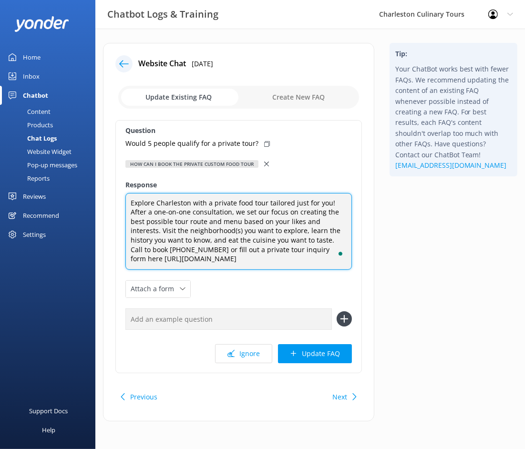
click at [341, 260] on div "Explore Charleston with a private food tour tailored just for you! After a one-…" at bounding box center [238, 231] width 227 height 77
click at [293, 243] on textarea "Explore Charleston with a private food tour tailored just for you! After a one-…" at bounding box center [238, 231] width 227 height 77
drag, startPoint x: 157, startPoint y: 248, endPoint x: 114, endPoint y: 183, distance: 77.4
click at [114, 183] on div "Website Chat 4th Aug 2025 Update Existing FAQ Create New FAQ Question Would 5 p…" at bounding box center [238, 232] width 271 height 379
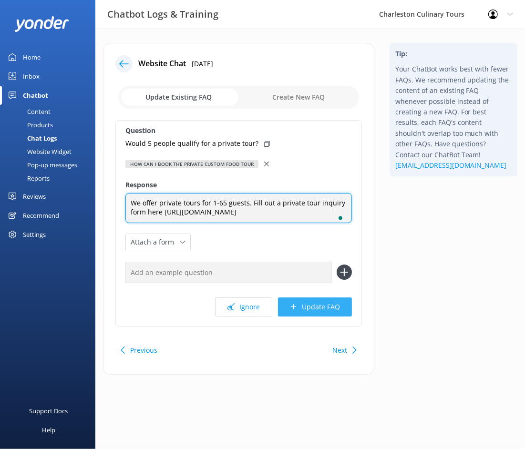
type textarea "We offer private tours for 1-65 guests. Fill out a private tour inquiry form he…"
click at [323, 314] on button "Update FAQ" at bounding box center [315, 307] width 74 height 19
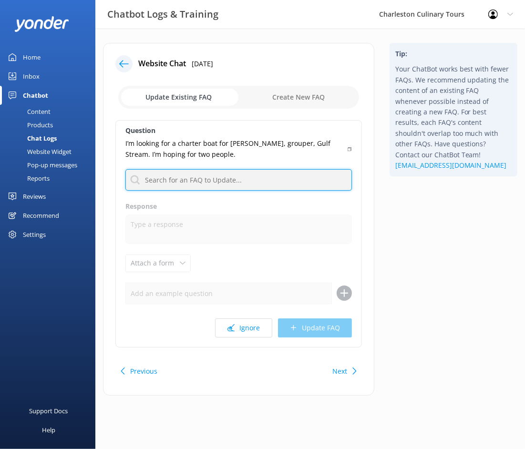
click at [204, 180] on input "text" at bounding box center [238, 179] width 227 height 21
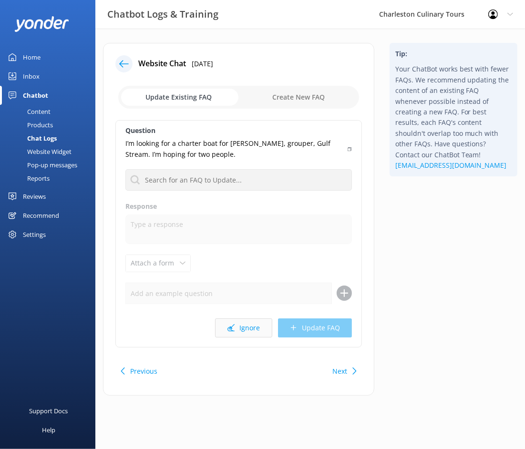
click at [244, 326] on button "Ignore" at bounding box center [243, 328] width 57 height 19
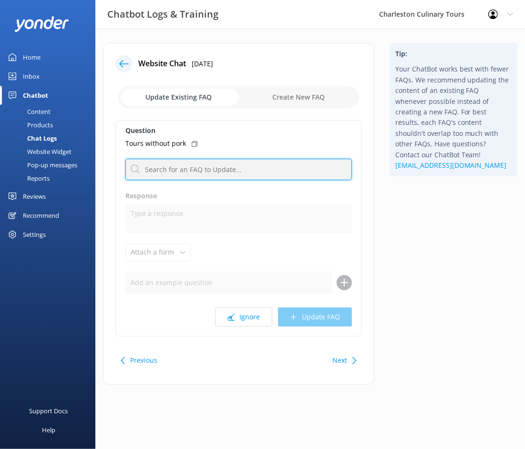
click at [199, 164] on input "text" at bounding box center [238, 169] width 227 height 21
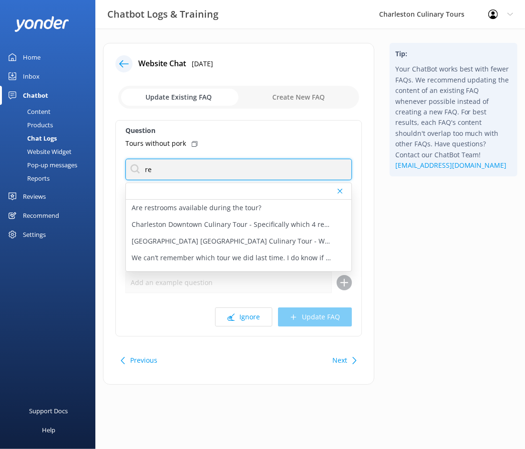
type input "r"
type input "a"
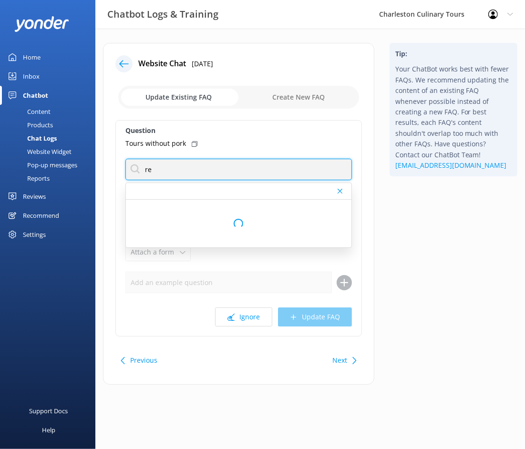
type input "r"
type input "f"
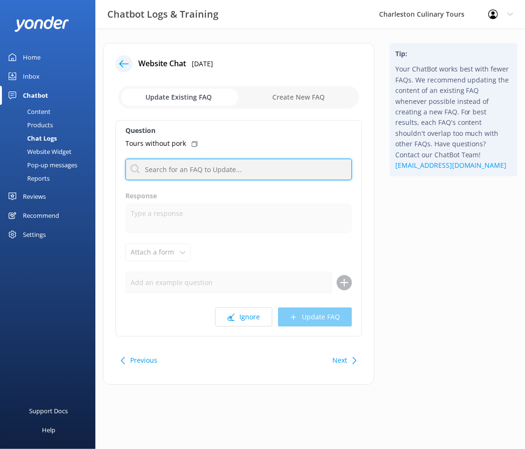
click at [167, 173] on input "text" at bounding box center [238, 169] width 227 height 21
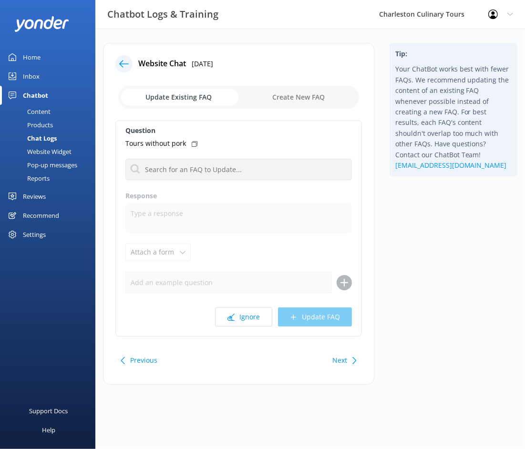
click at [304, 99] on input "checkbox" at bounding box center [238, 97] width 241 height 23
checkbox input "true"
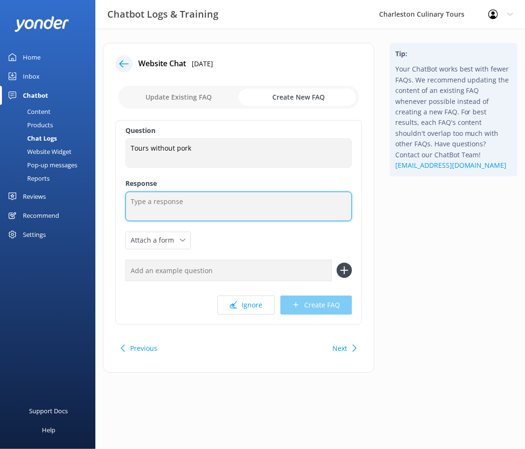
click at [175, 219] on textarea at bounding box center [238, 207] width 227 height 30
type textarea "food restrictions"
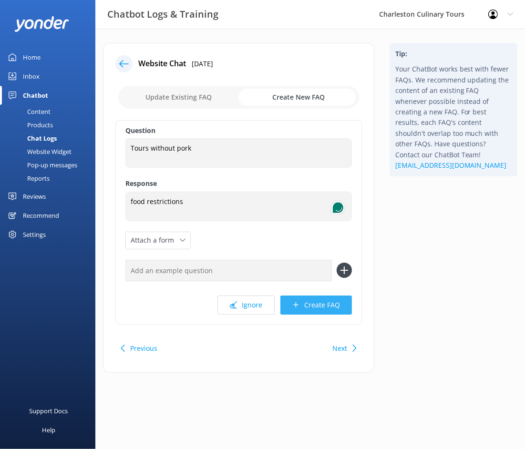
click at [322, 305] on button "Create FAQ" at bounding box center [316, 305] width 72 height 19
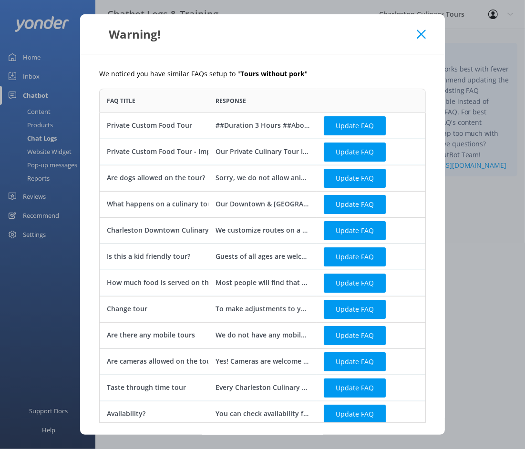
click at [417, 33] on icon at bounding box center [421, 35] width 9 height 10
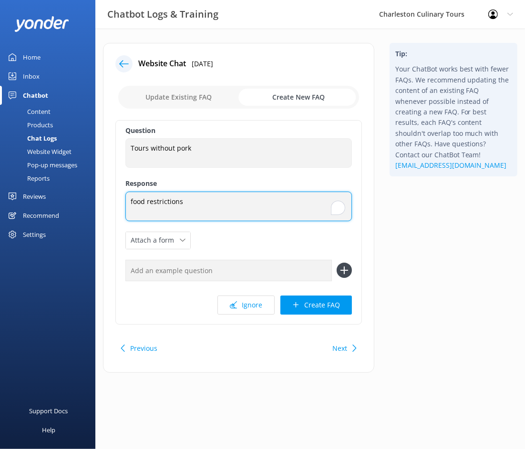
drag, startPoint x: 190, startPoint y: 201, endPoint x: 109, endPoint y: 197, distance: 81.2
click at [109, 197] on div "Website Chat 28th Jul 2025 Update Existing FAQ Create New FAQ Question Tours wi…" at bounding box center [238, 208] width 271 height 330
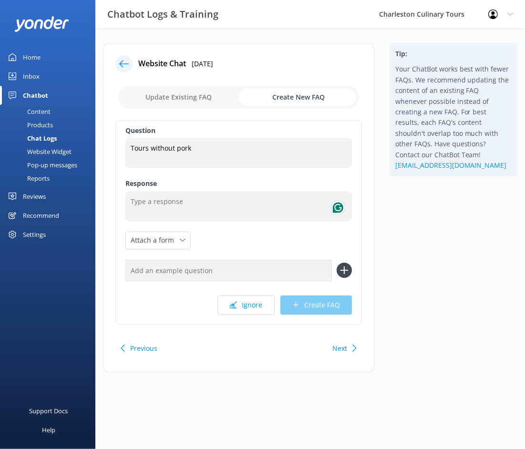
click at [175, 94] on input "checkbox" at bounding box center [238, 97] width 241 height 23
checkbox input "false"
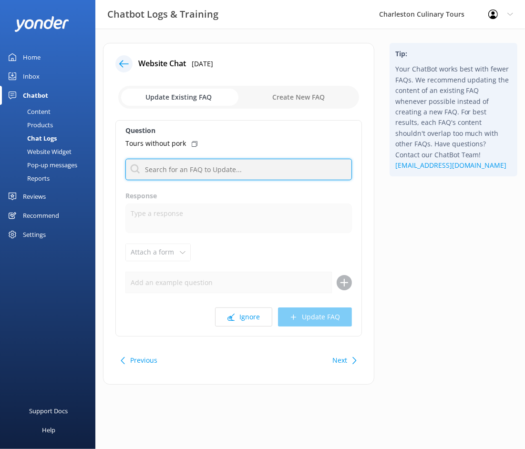
click at [170, 171] on input "text" at bounding box center [238, 169] width 227 height 21
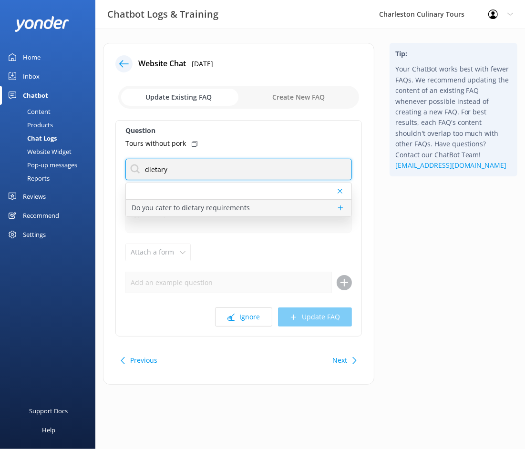
type input "dietary"
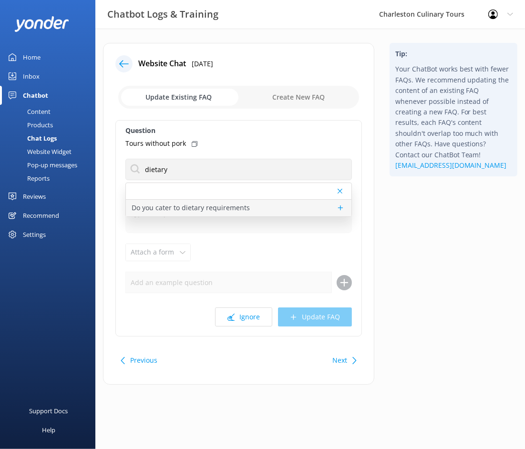
click at [179, 208] on p "Do you cater to dietary requirements" at bounding box center [191, 208] width 118 height 10
type textarea "We can accommodate most dietary restrictions on most of our tours (gluten, shel…"
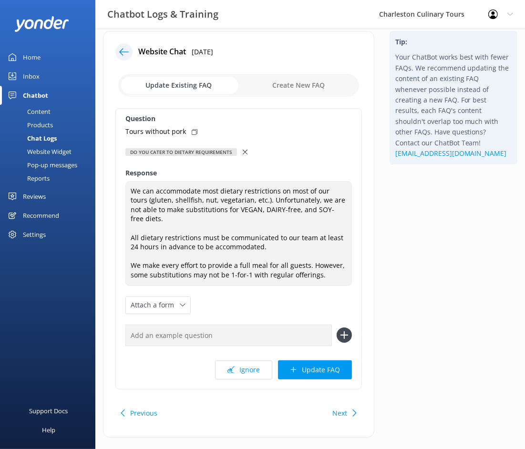
scroll to position [15, 0]
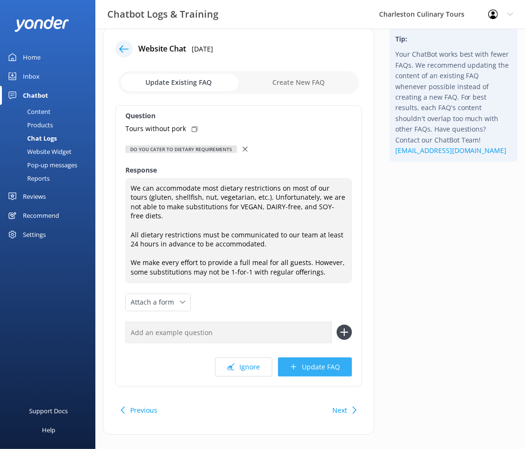
click at [320, 361] on button "Update FAQ" at bounding box center [315, 367] width 74 height 19
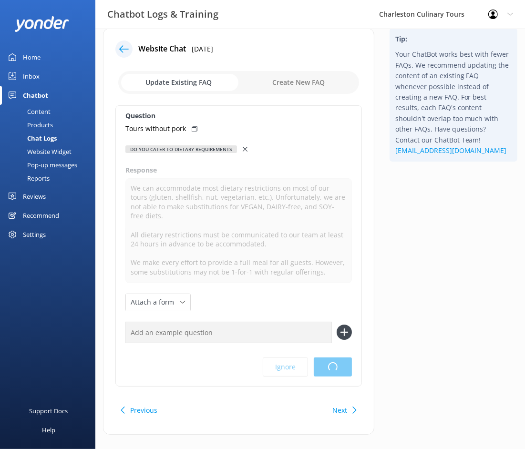
scroll to position [0, 0]
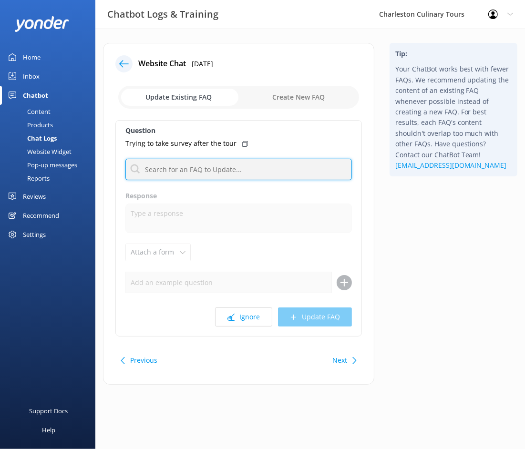
click at [247, 167] on input "text" at bounding box center [238, 169] width 227 height 21
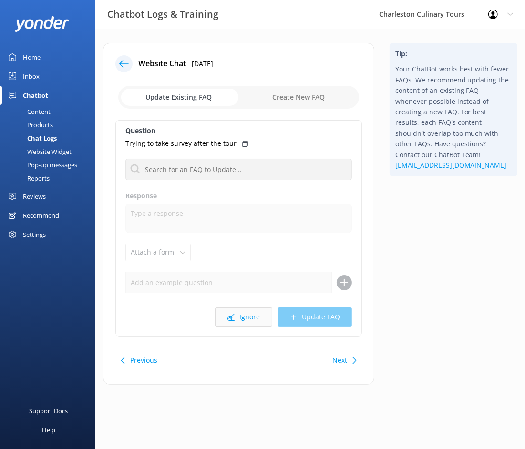
click at [247, 318] on button "Ignore" at bounding box center [243, 317] width 57 height 19
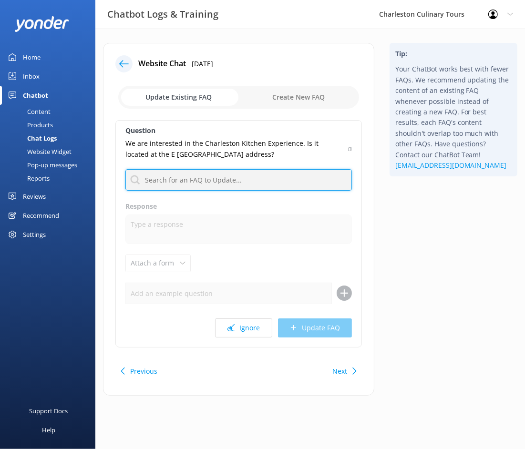
click at [227, 186] on input "text" at bounding box center [238, 179] width 227 height 21
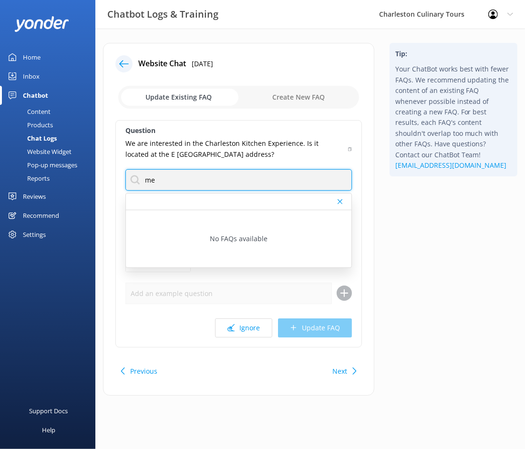
type input "m"
type input "location"
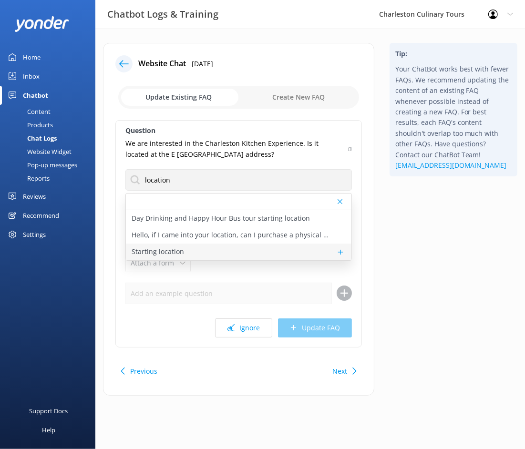
click at [223, 249] on div "Starting location" at bounding box center [239, 252] width 226 height 17
type textarea "Downtown Culinary Tour: 184 East Bay Street, Suite 101 Pubs, Taverns, & Taproom…"
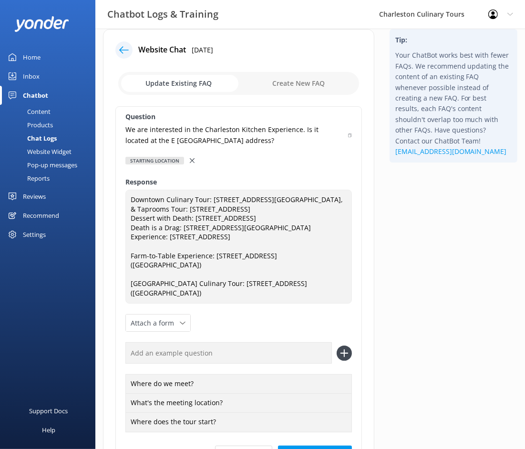
scroll to position [15, 0]
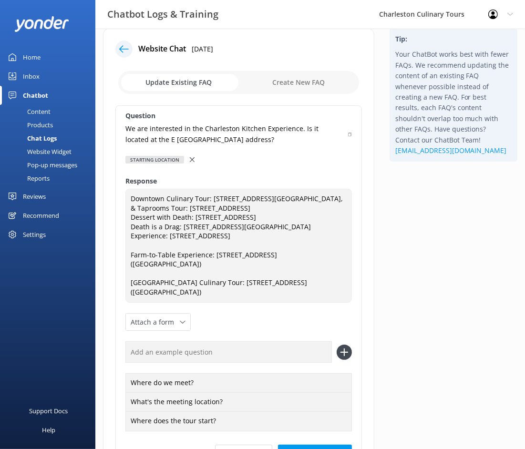
click at [184, 342] on input "text" at bounding box center [228, 352] width 207 height 21
type input "Where are you located?"
click at [341, 345] on icon at bounding box center [344, 352] width 15 height 15
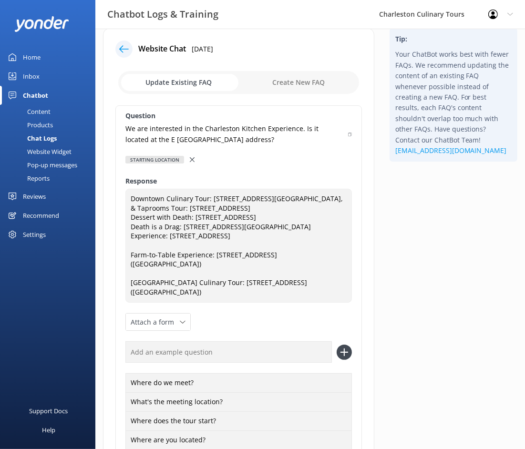
click at [210, 342] on input "text" at bounding box center [228, 352] width 207 height 21
type input "Where does this event take place?"
click at [349, 345] on icon at bounding box center [344, 352] width 15 height 15
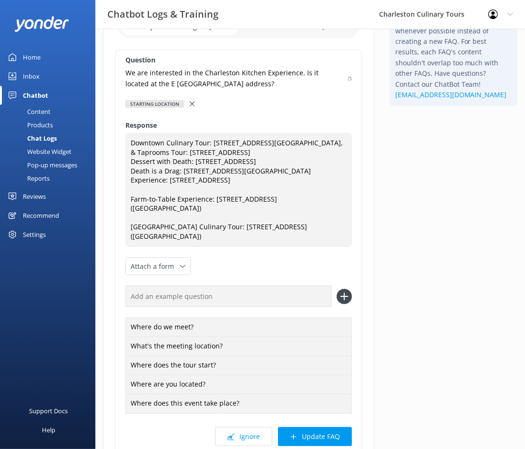
scroll to position [80, 0]
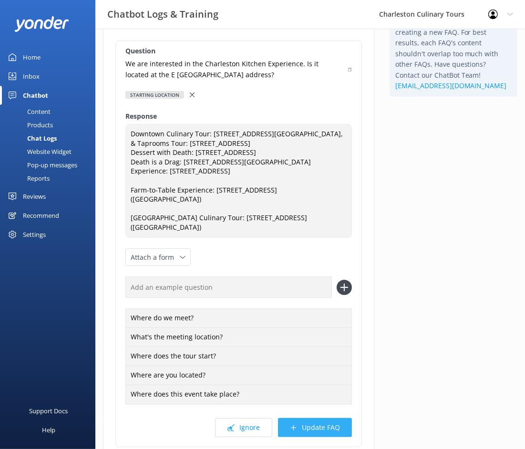
click at [311, 418] on button "Update FAQ" at bounding box center [315, 427] width 74 height 19
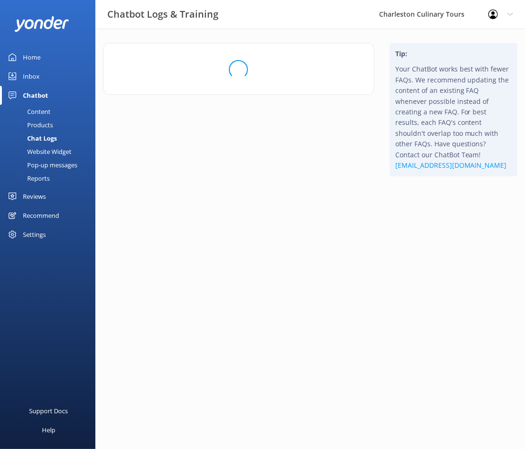
scroll to position [0, 0]
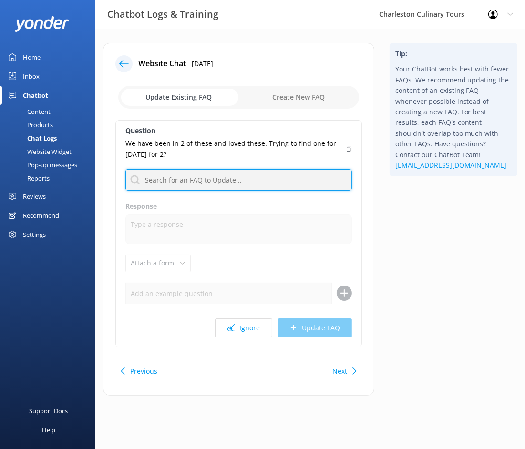
click at [209, 176] on input "text" at bounding box center [238, 179] width 227 height 21
type input "availab"
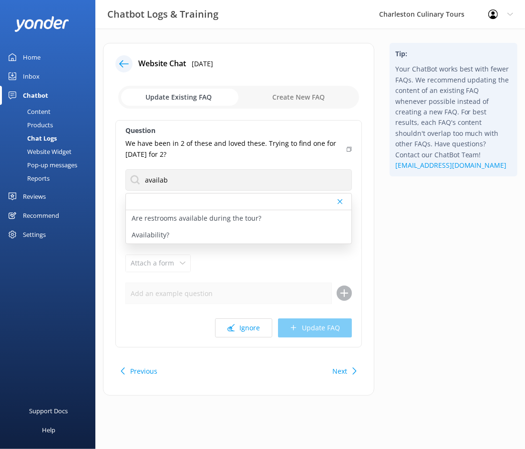
drag, startPoint x: 209, startPoint y: 176, endPoint x: 171, endPoint y: 238, distance: 72.8
click at [171, 238] on div "Availability?" at bounding box center [239, 235] width 226 height 17
type textarea "You can check availability for all of our tours, using our availability calenda…"
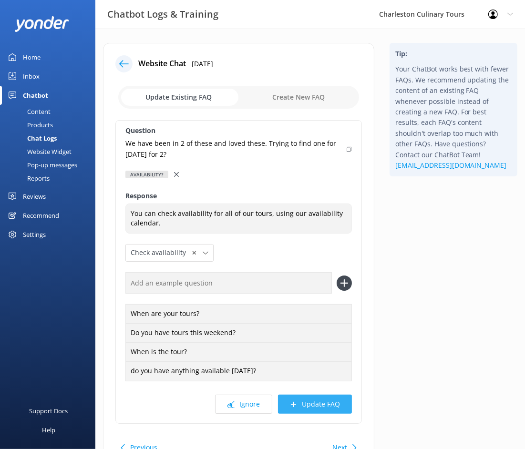
click at [322, 402] on button "Update FAQ" at bounding box center [315, 404] width 74 height 19
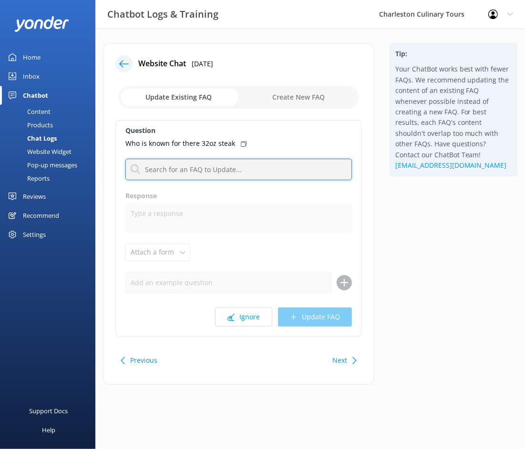
click at [186, 169] on input "text" at bounding box center [238, 169] width 227 height 21
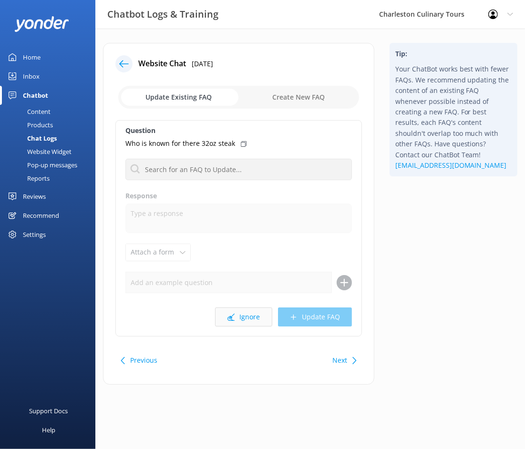
click at [244, 319] on button "Ignore" at bounding box center [243, 317] width 57 height 19
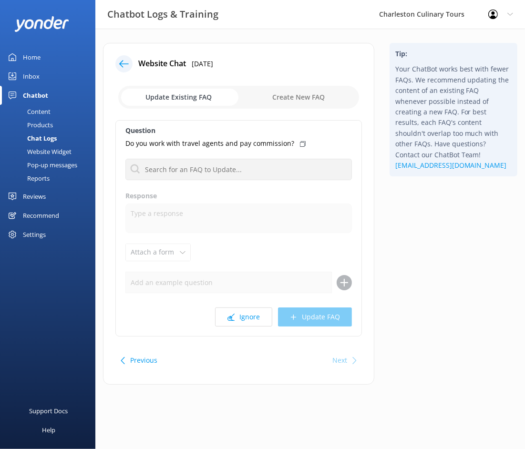
click at [244, 319] on button "Ignore" at bounding box center [243, 317] width 57 height 19
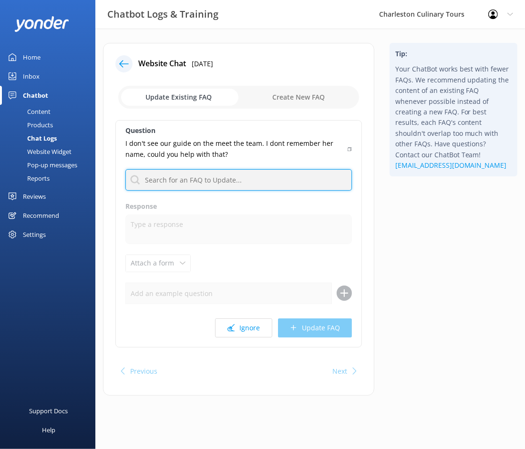
click at [228, 182] on input "text" at bounding box center [238, 179] width 227 height 21
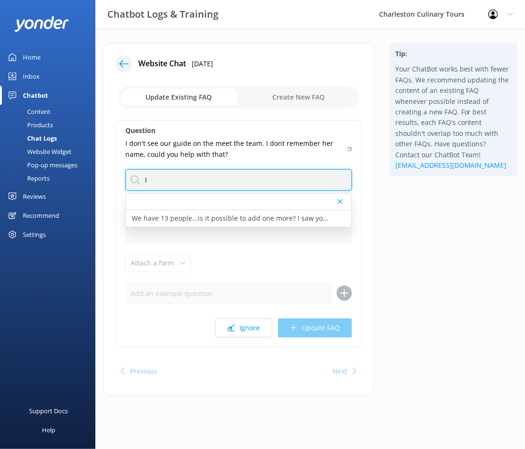
type input "I"
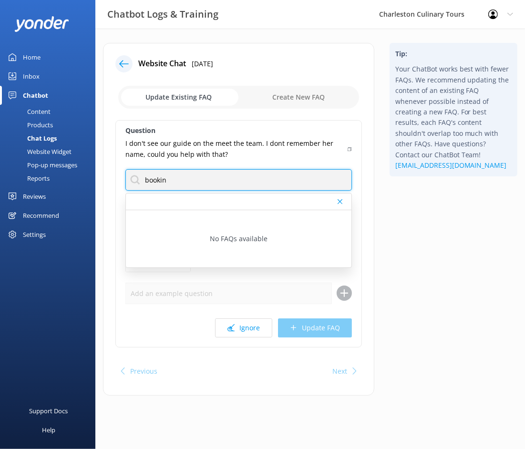
type input "booking"
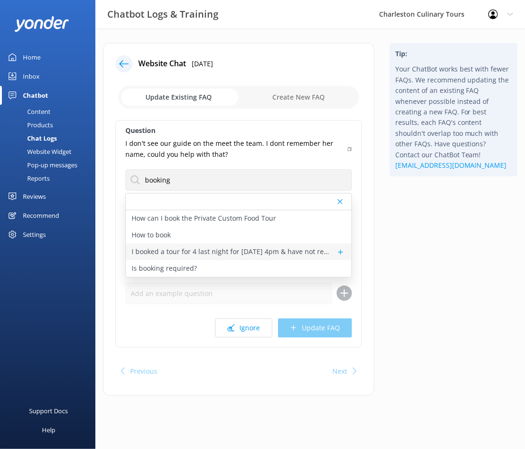
click at [262, 251] on p "I booked a tour for 4 last night for [DATE] 4pm & have not received an email co…" at bounding box center [232, 252] width 200 height 10
type textarea "Unfortunately, my intelligence level is artificial. For questions regarding a s…"
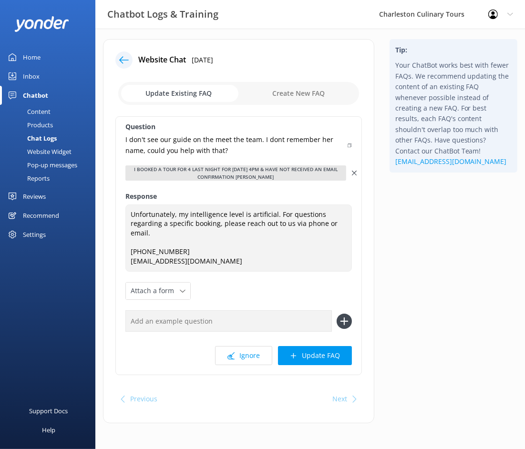
scroll to position [3, 0]
click at [328, 352] on button "Update FAQ" at bounding box center [315, 356] width 74 height 19
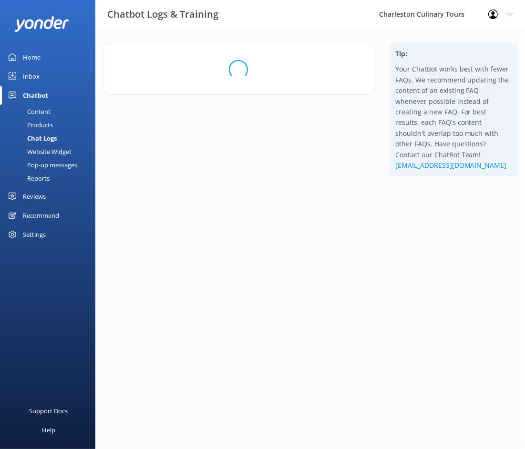
scroll to position [0, 0]
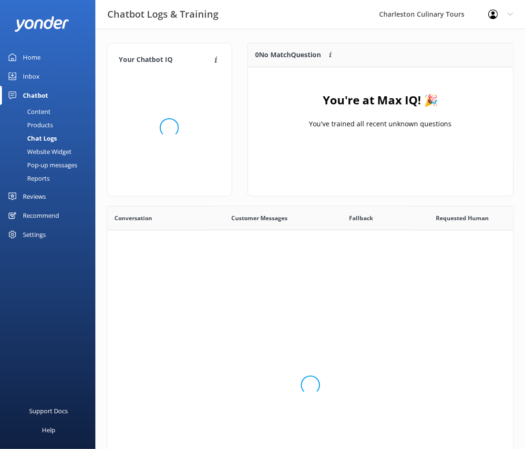
scroll to position [119, 265]
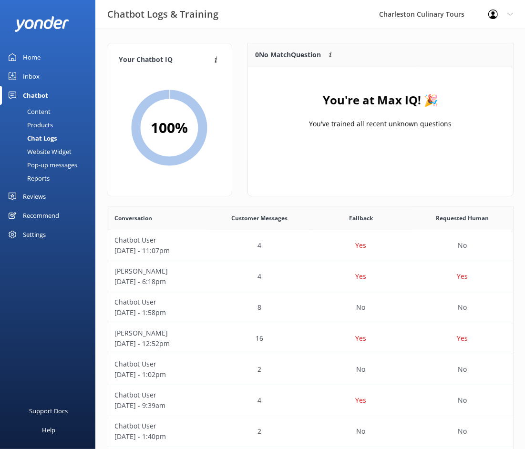
click at [23, 55] on div "Home" at bounding box center [32, 57] width 18 height 19
